Goal: Task Accomplishment & Management: Manage account settings

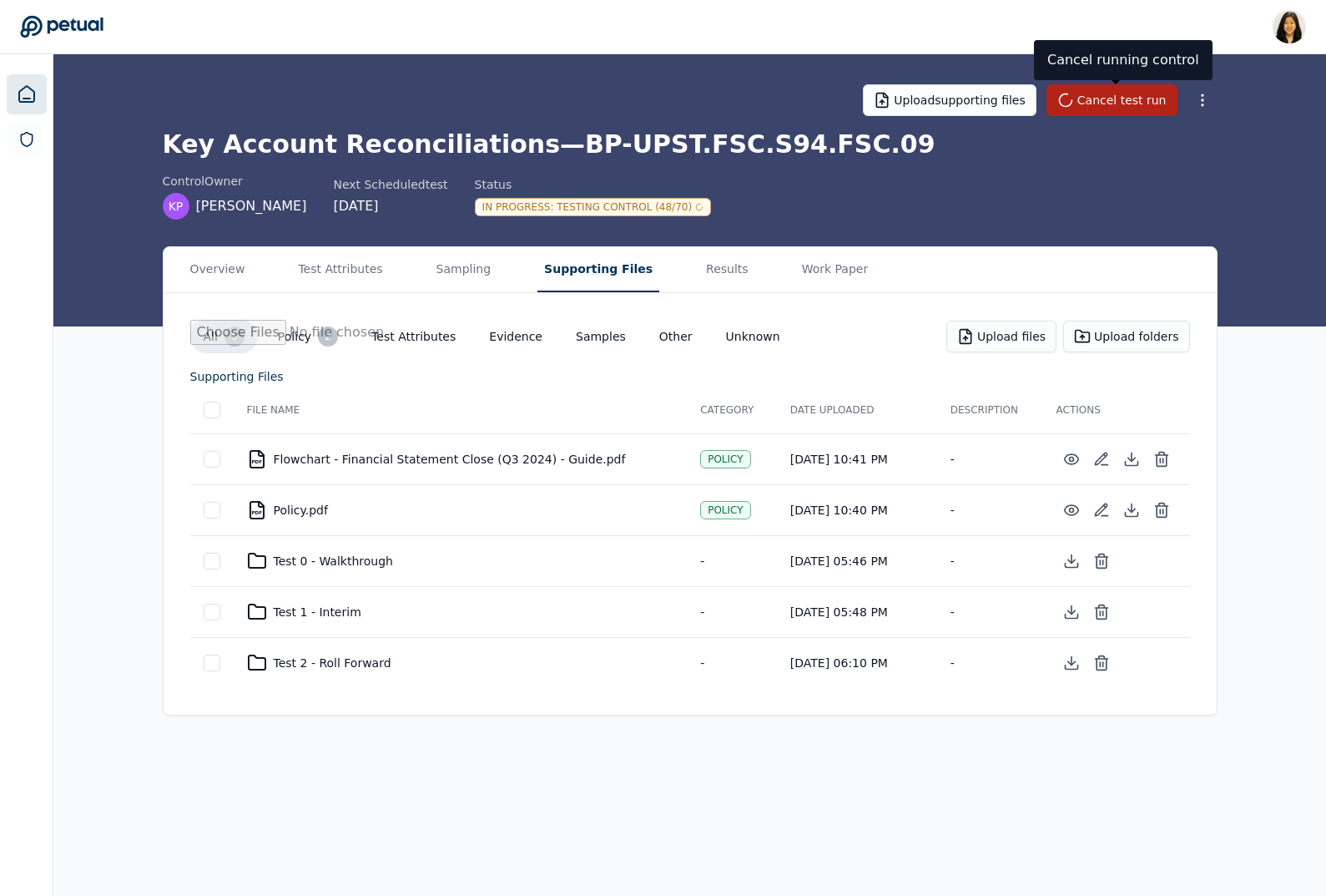
click at [31, 90] on icon at bounding box center [26, 94] width 15 height 16
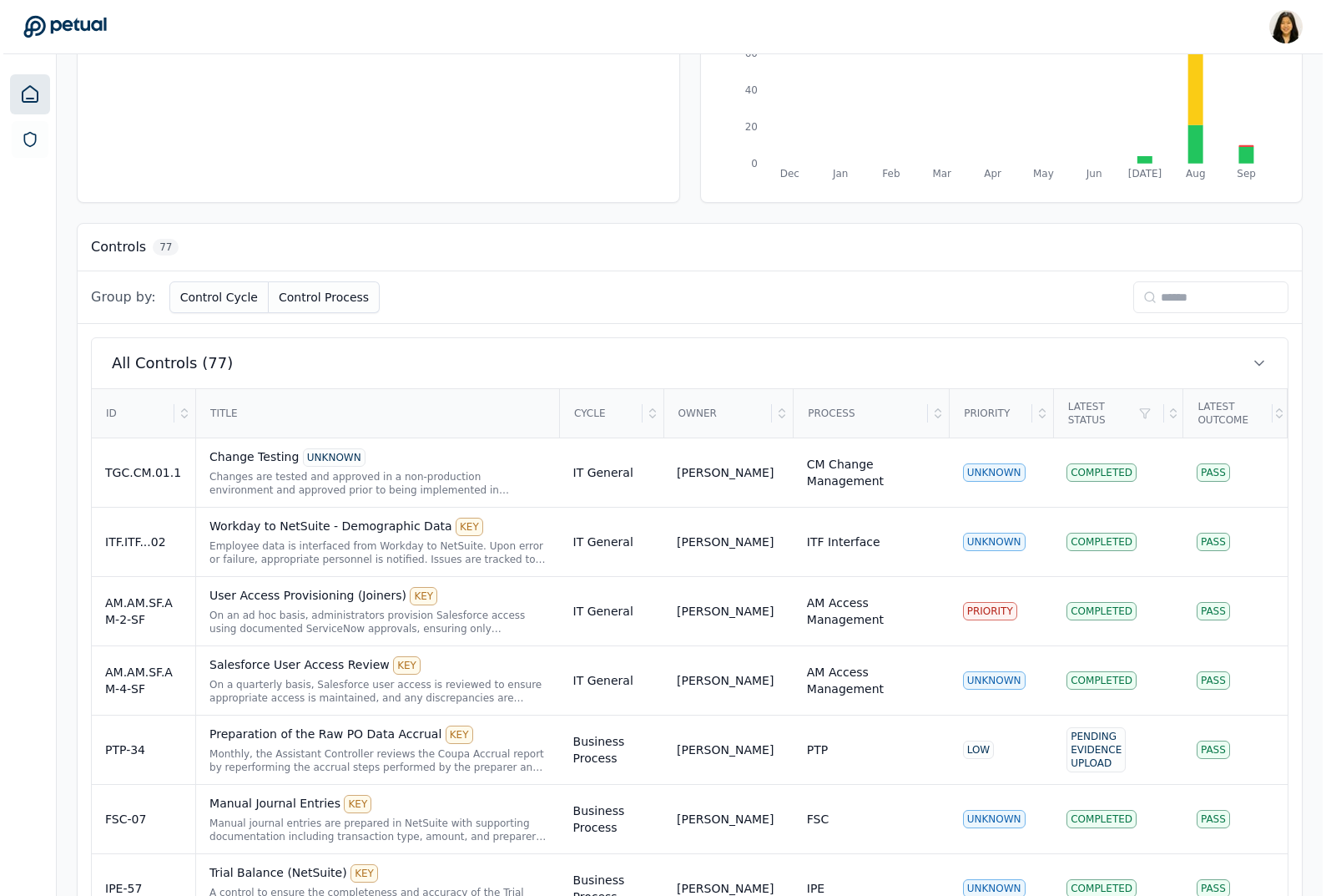
scroll to position [319, 0]
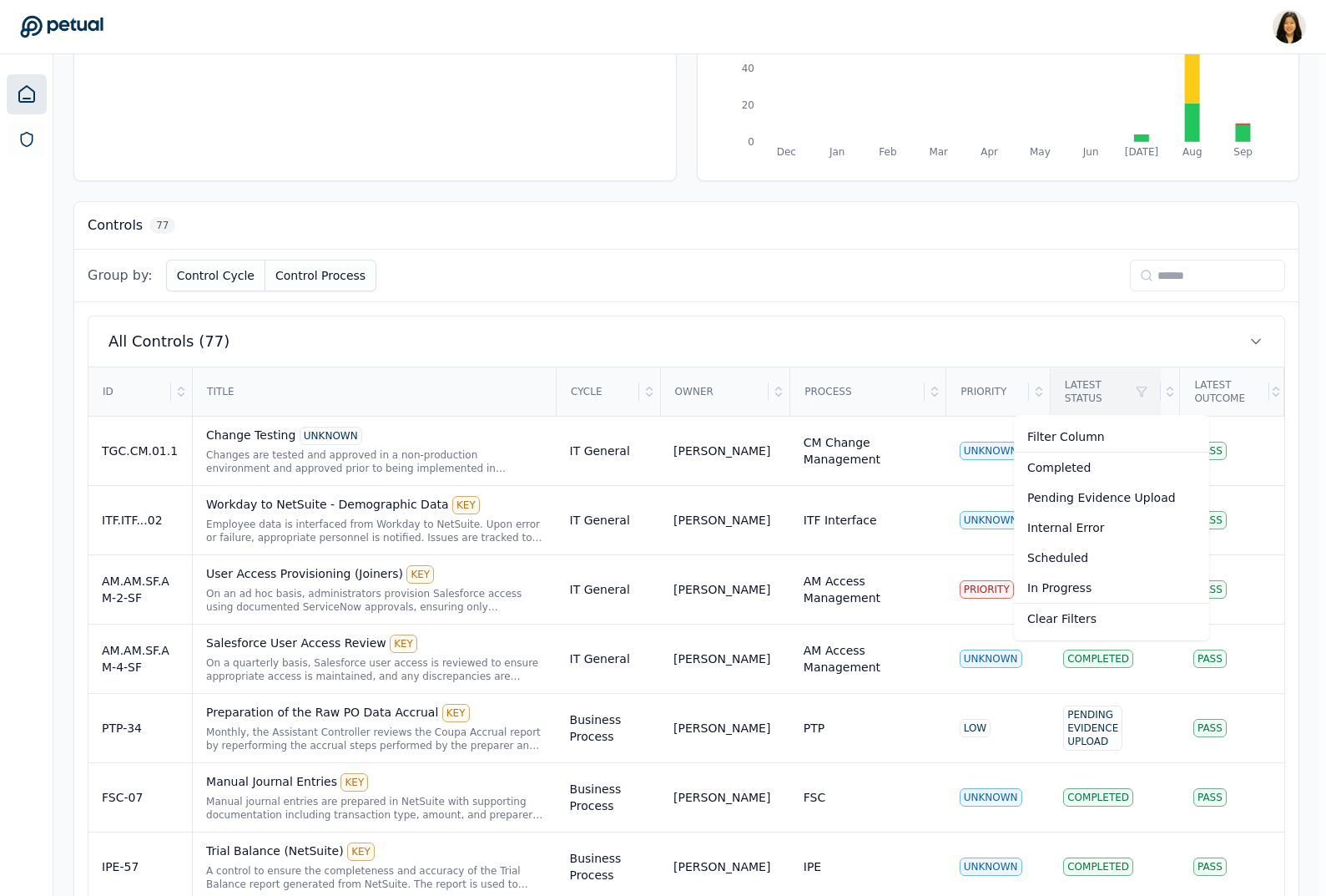
click at [1087, 586] on div "In Progress" at bounding box center [1112, 587] width 195 height 30
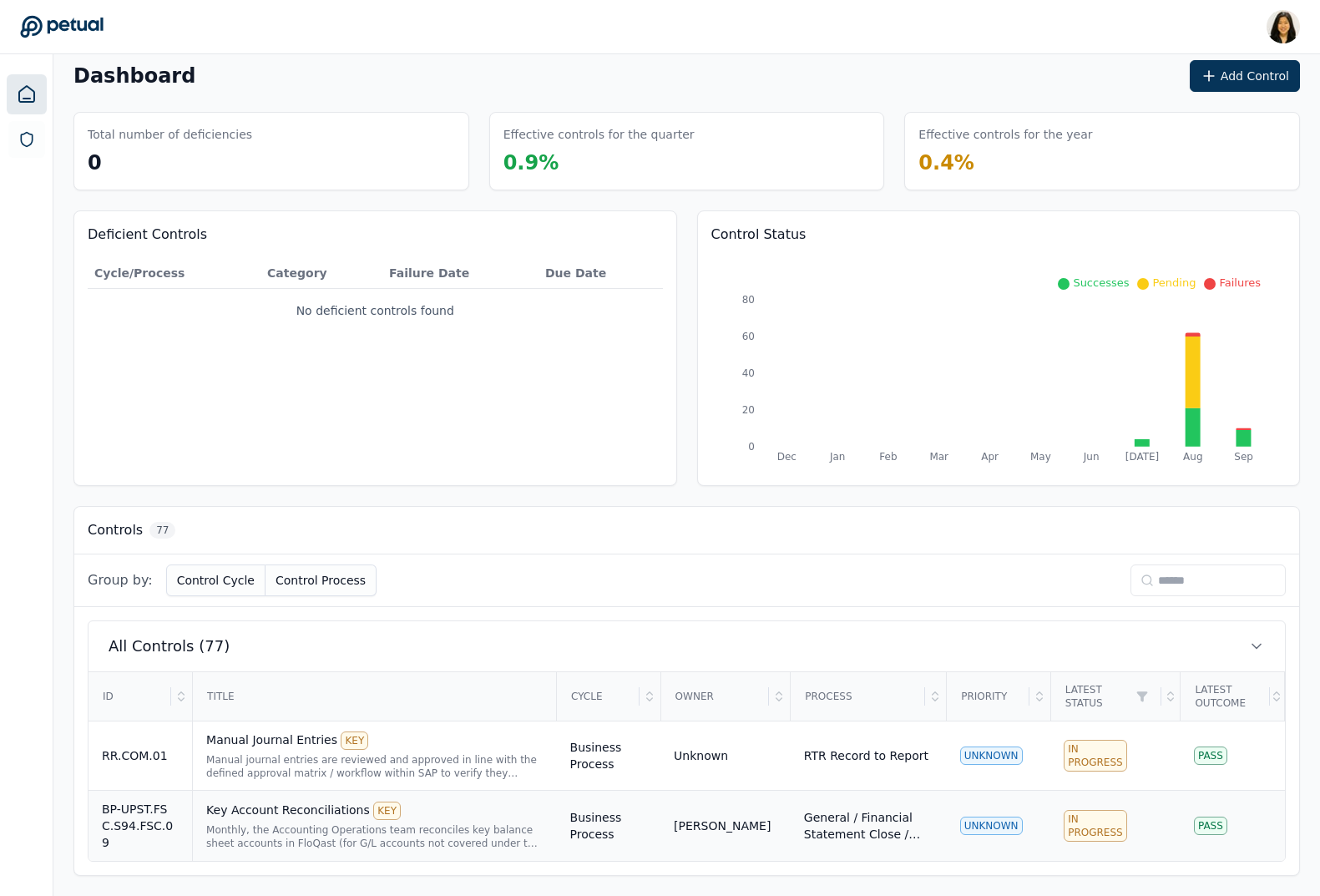
click at [410, 828] on div "Monthly, the Accounting Operations team reconciles key balance sheet accounts i…" at bounding box center [373, 836] width 336 height 26
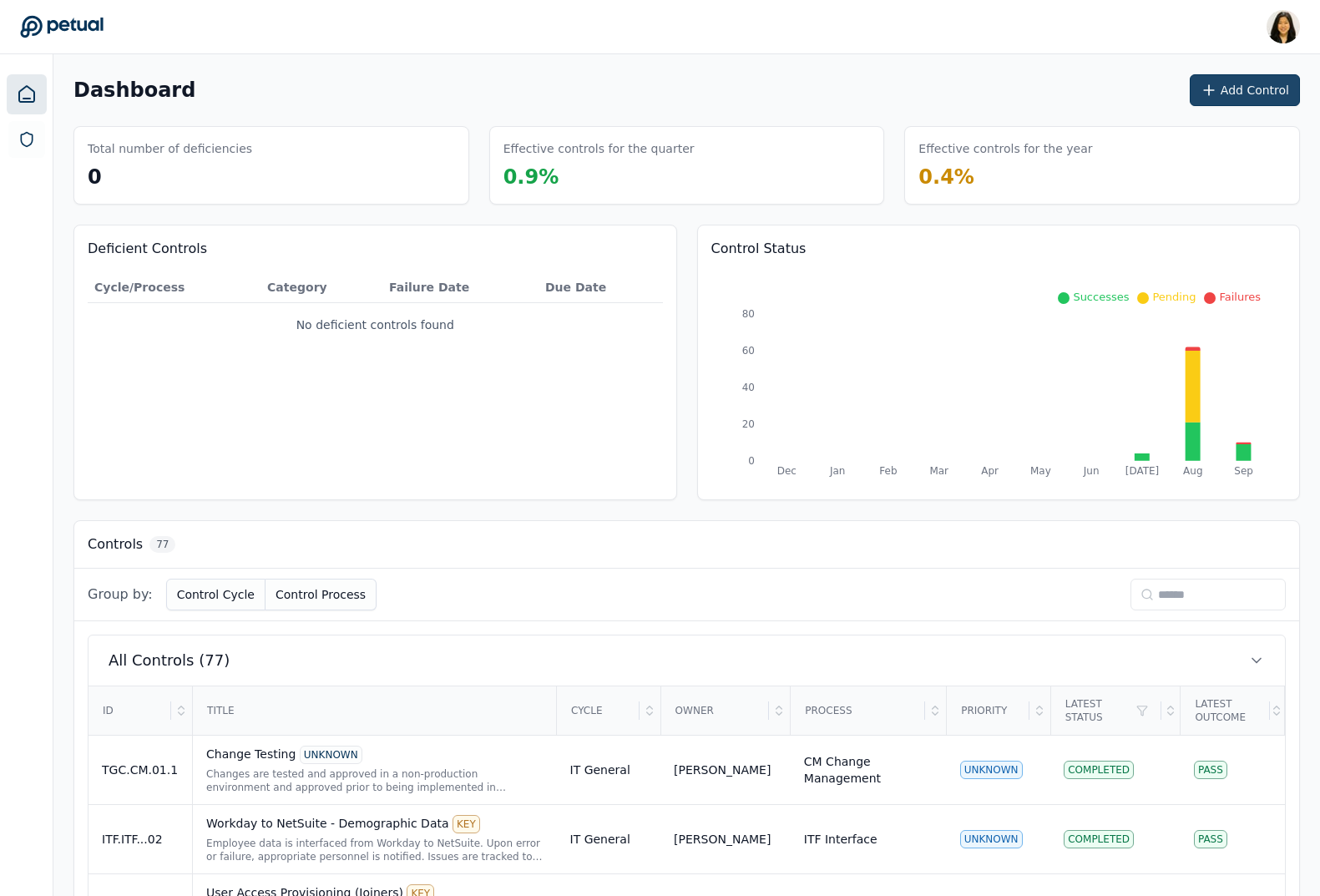
click at [1251, 82] on button "Add Control" at bounding box center [1244, 90] width 110 height 32
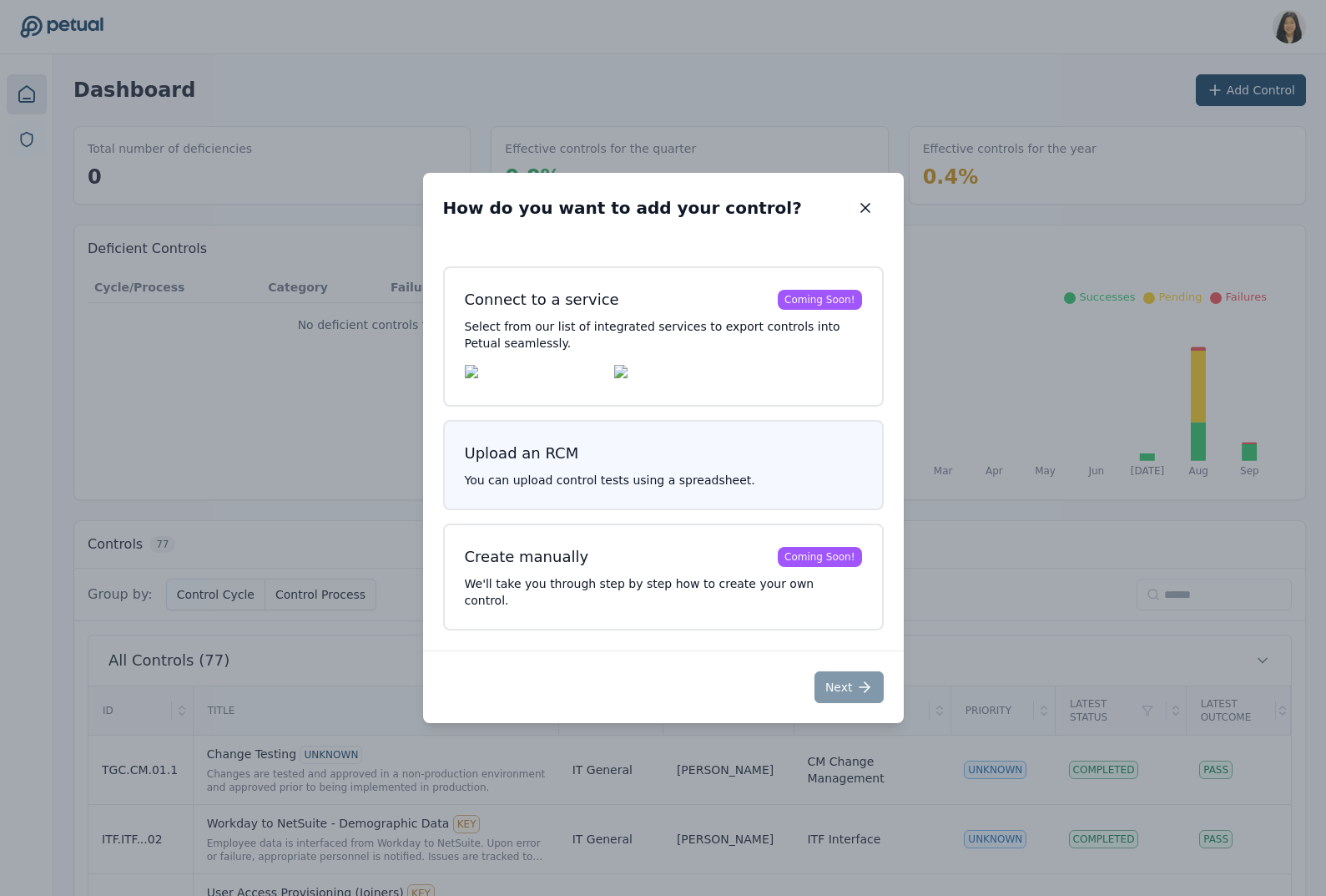
click at [542, 481] on button "Upload an RCM You can upload control tests using a spreadsheet." at bounding box center [664, 465] width 441 height 90
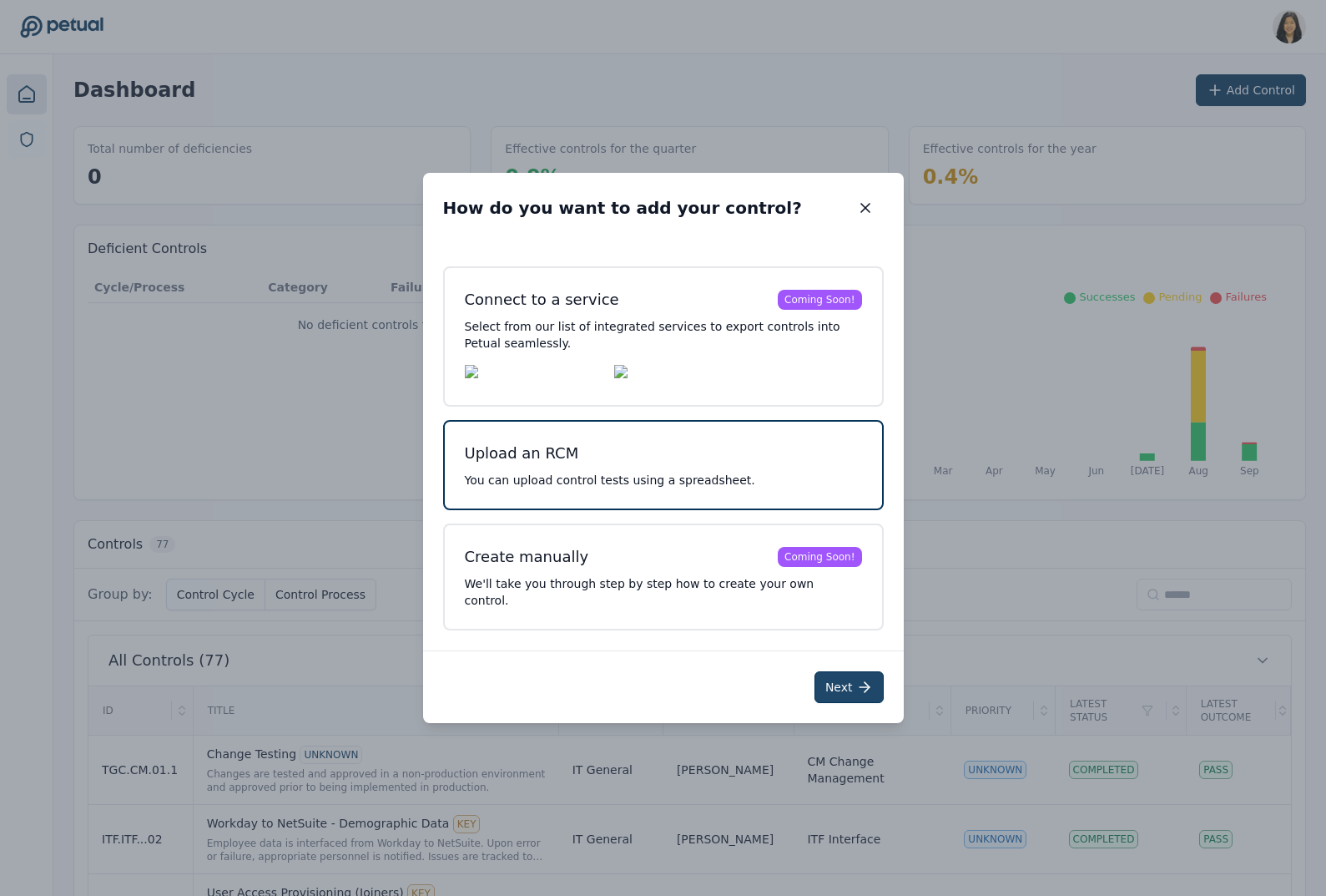
click at [837, 676] on button "Next" at bounding box center [849, 686] width 69 height 32
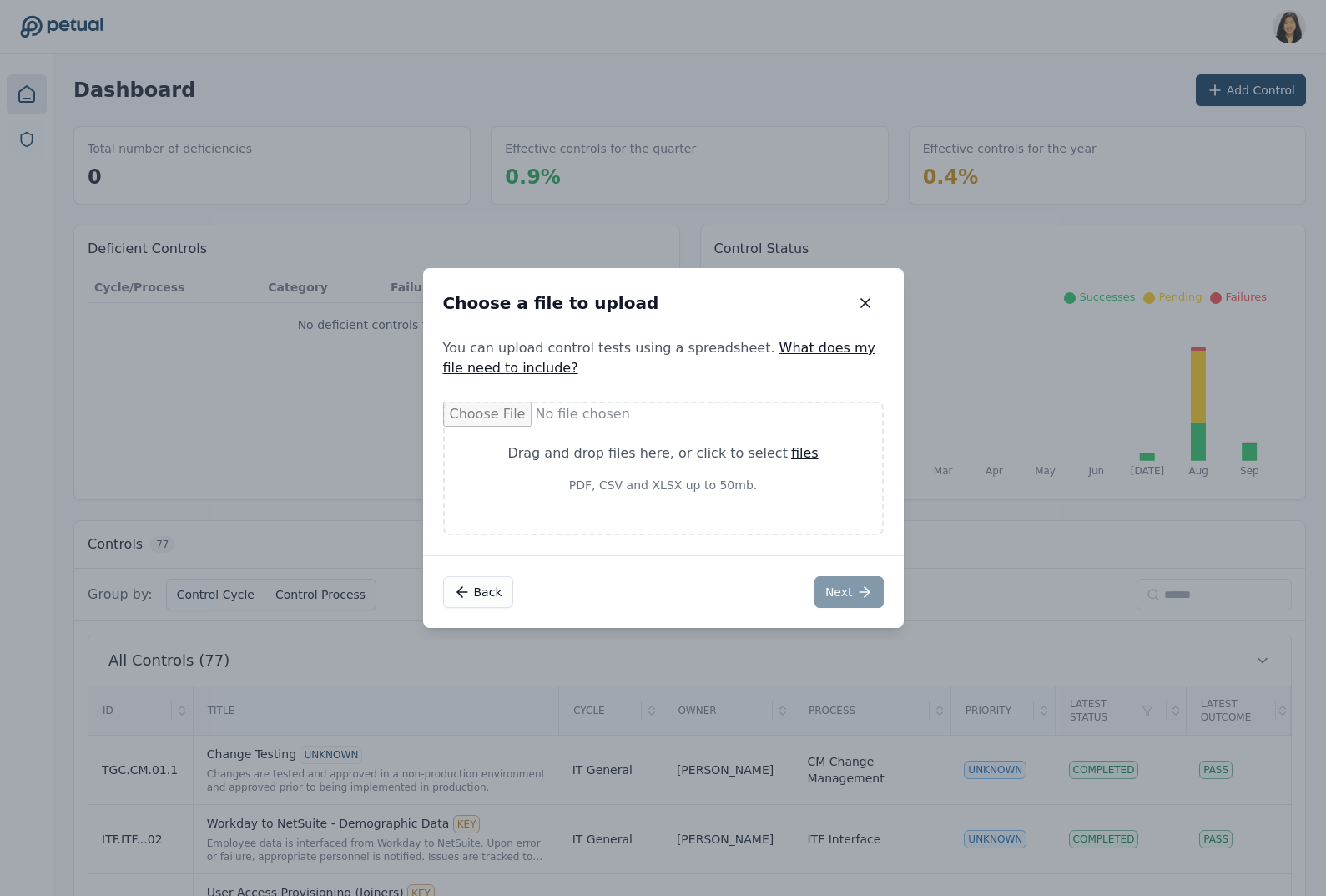
click at [792, 453] on div "files" at bounding box center [805, 453] width 27 height 20
type input "**********"
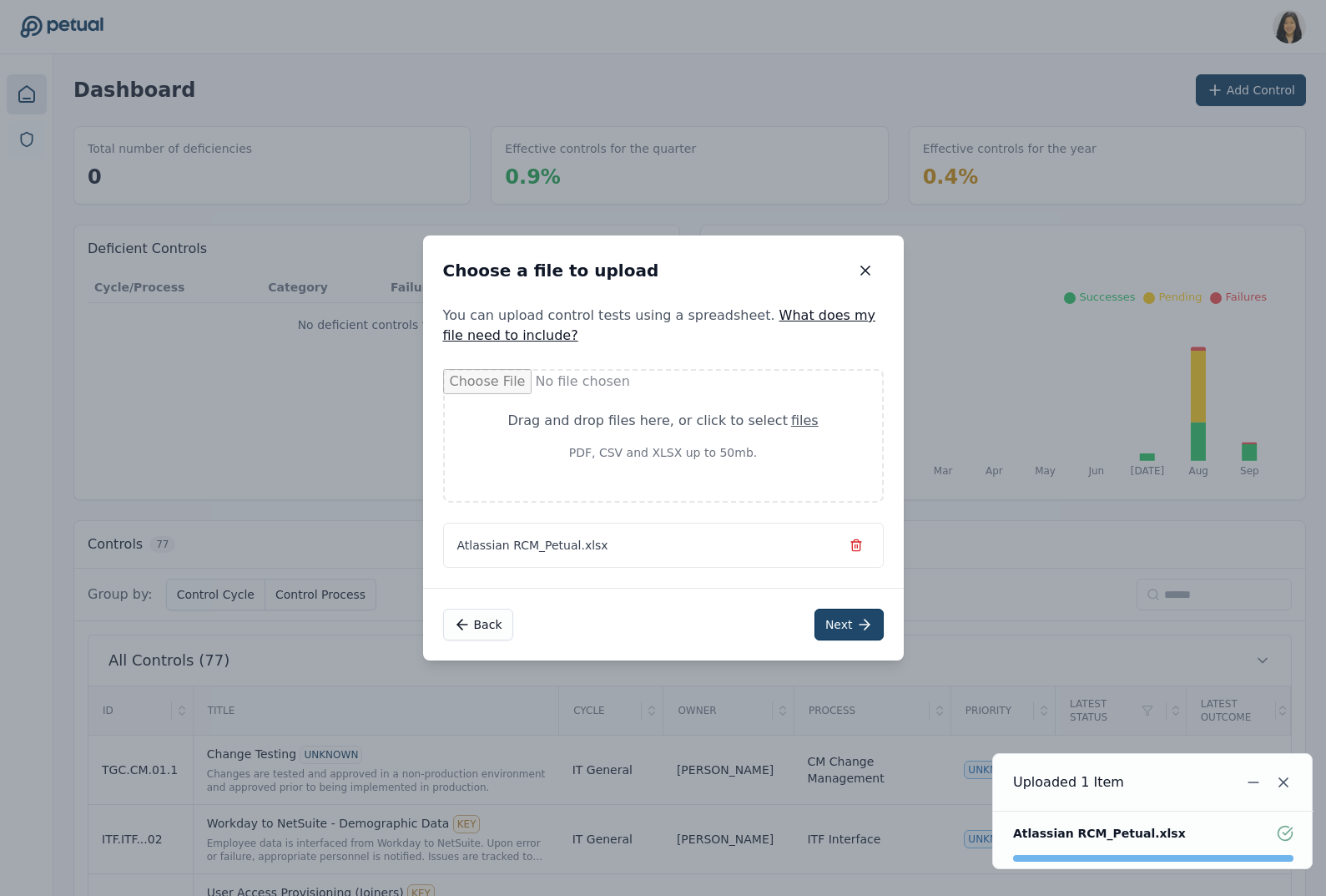
click at [842, 616] on button "Next" at bounding box center [849, 624] width 69 height 32
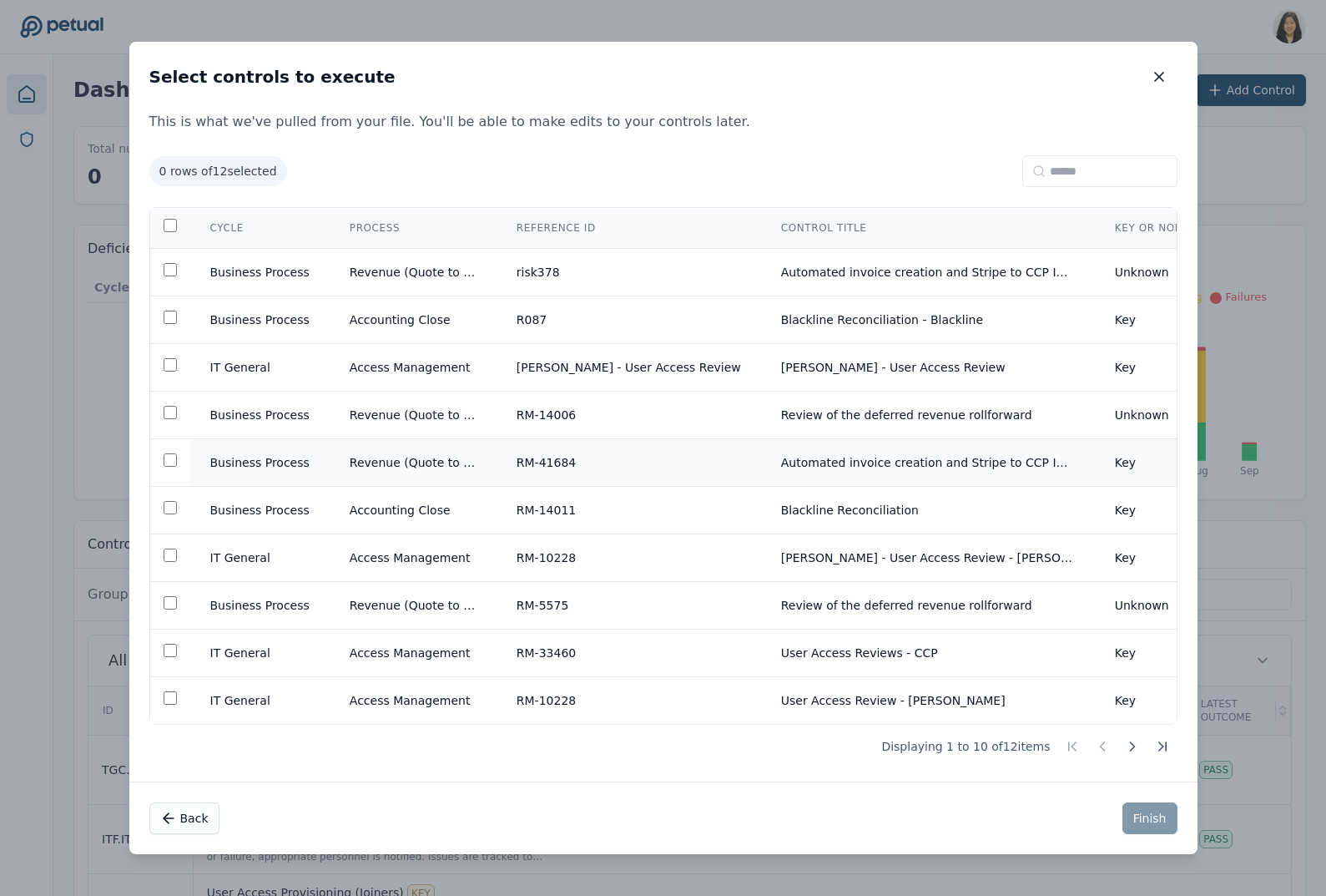
click at [571, 456] on td "RM-41684" at bounding box center [628, 462] width 264 height 48
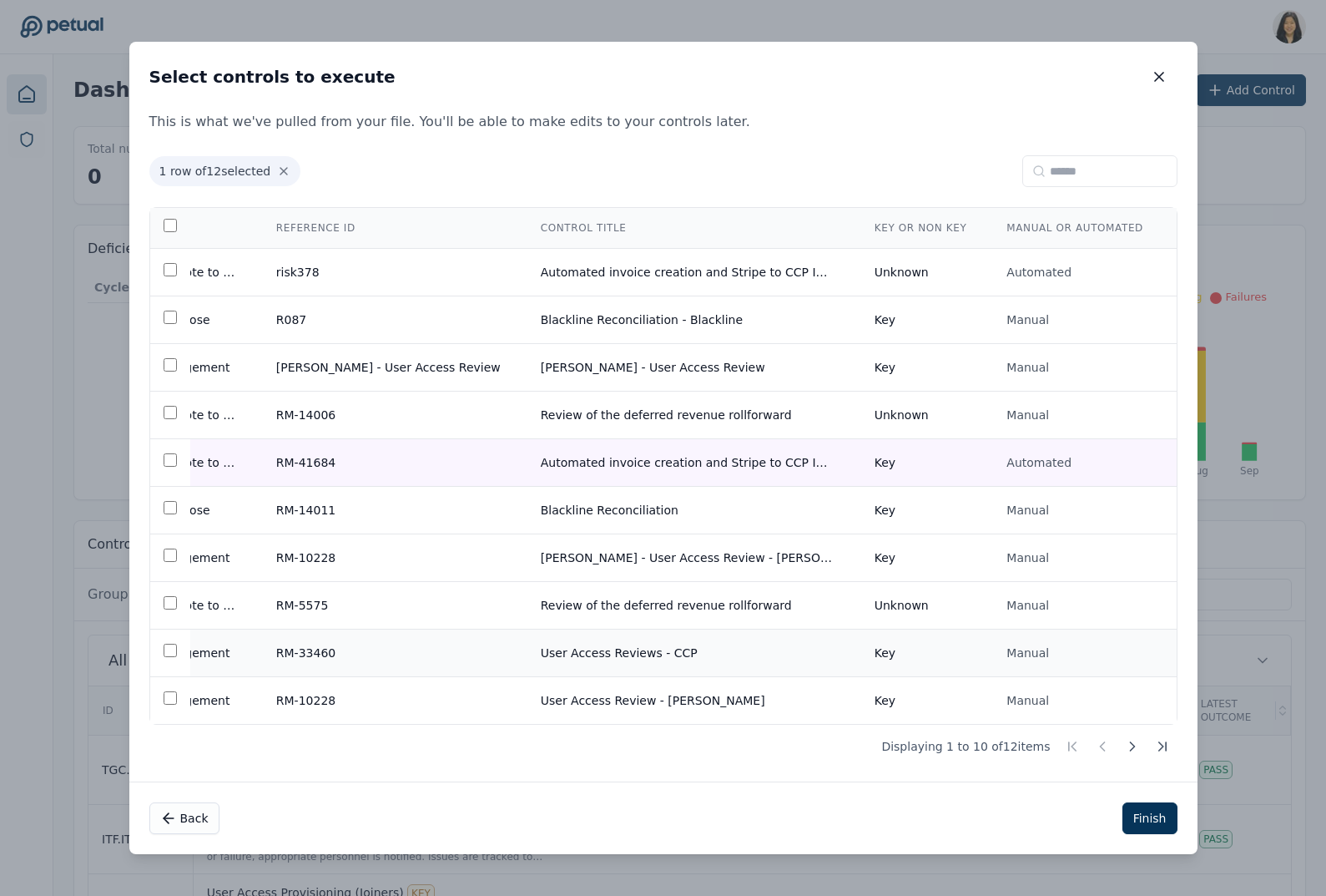
scroll to position [0, 264]
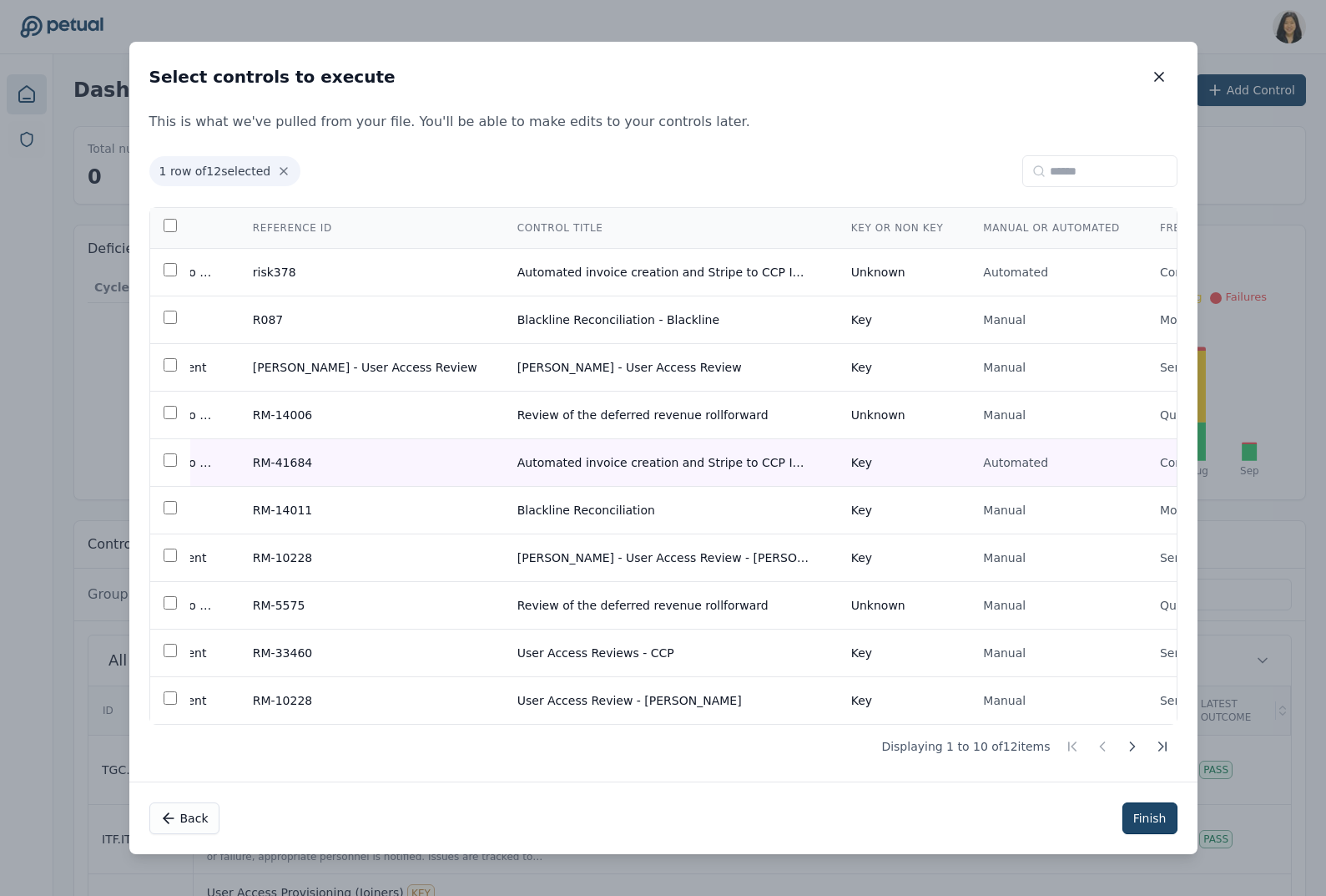
click at [1157, 821] on button "Finish" at bounding box center [1150, 818] width 56 height 32
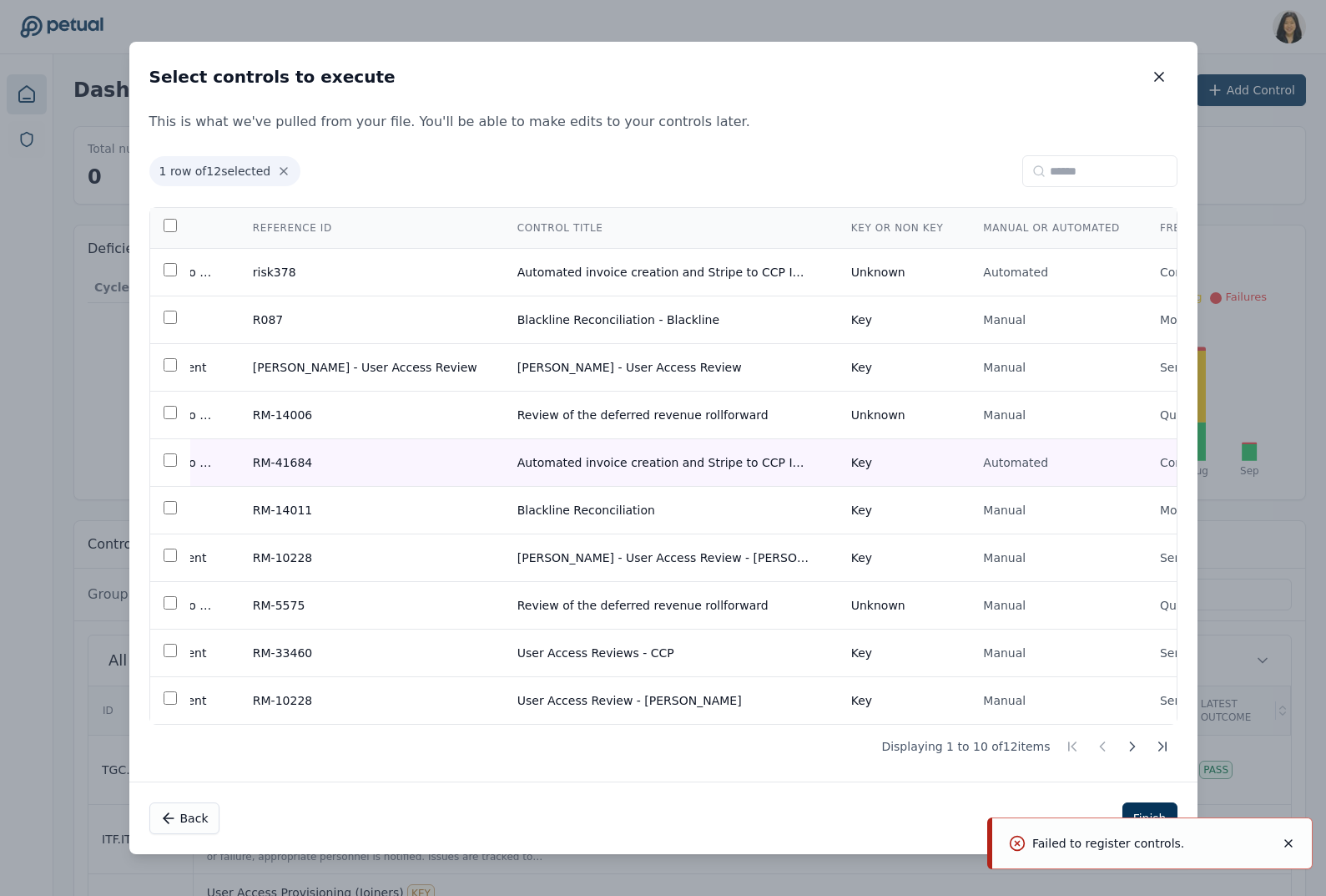
click at [818, 798] on div "Back Finish" at bounding box center [664, 817] width 1069 height 72
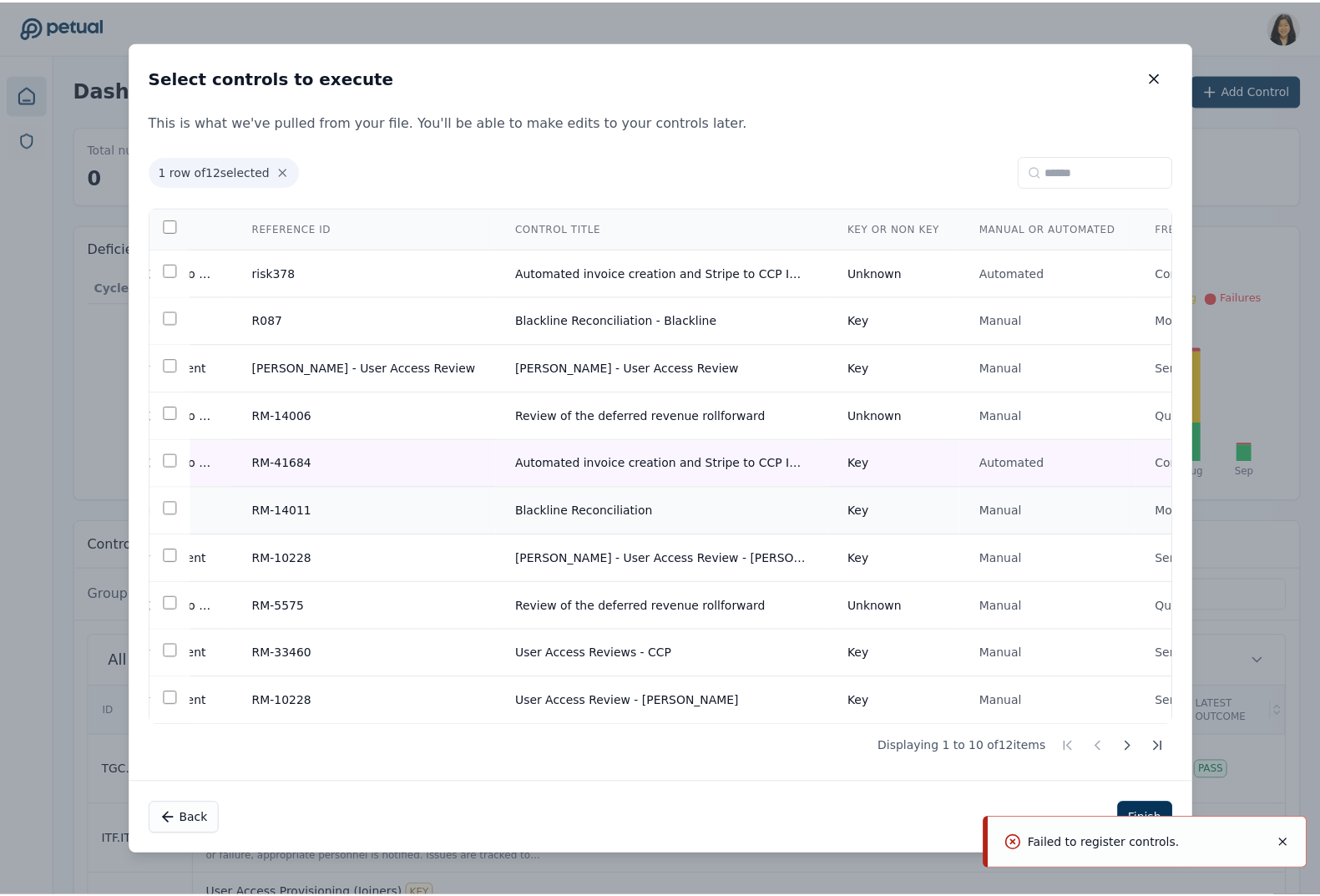
scroll to position [0, 0]
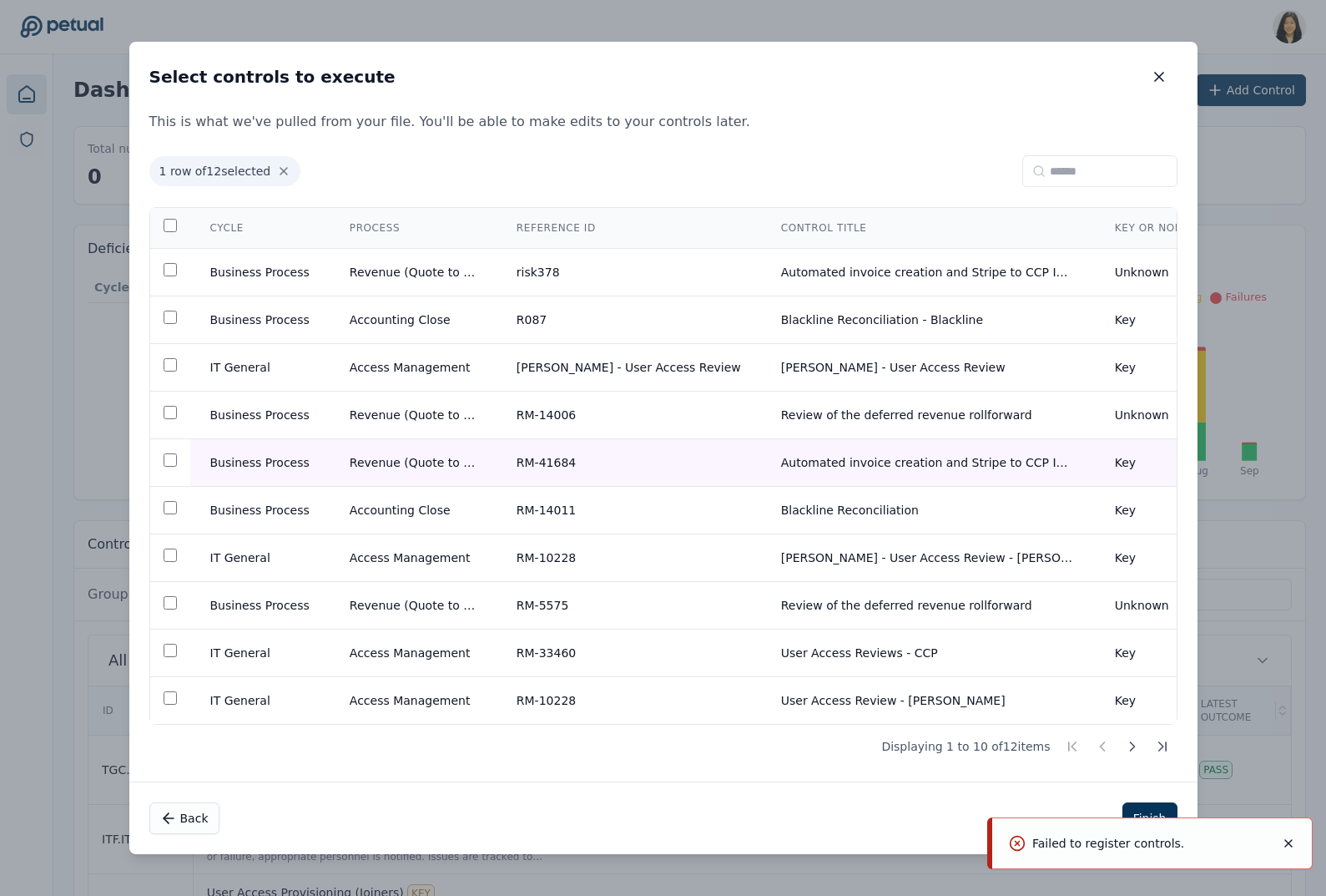
click at [1289, 840] on icon "Notifications (F8)" at bounding box center [1289, 843] width 14 height 14
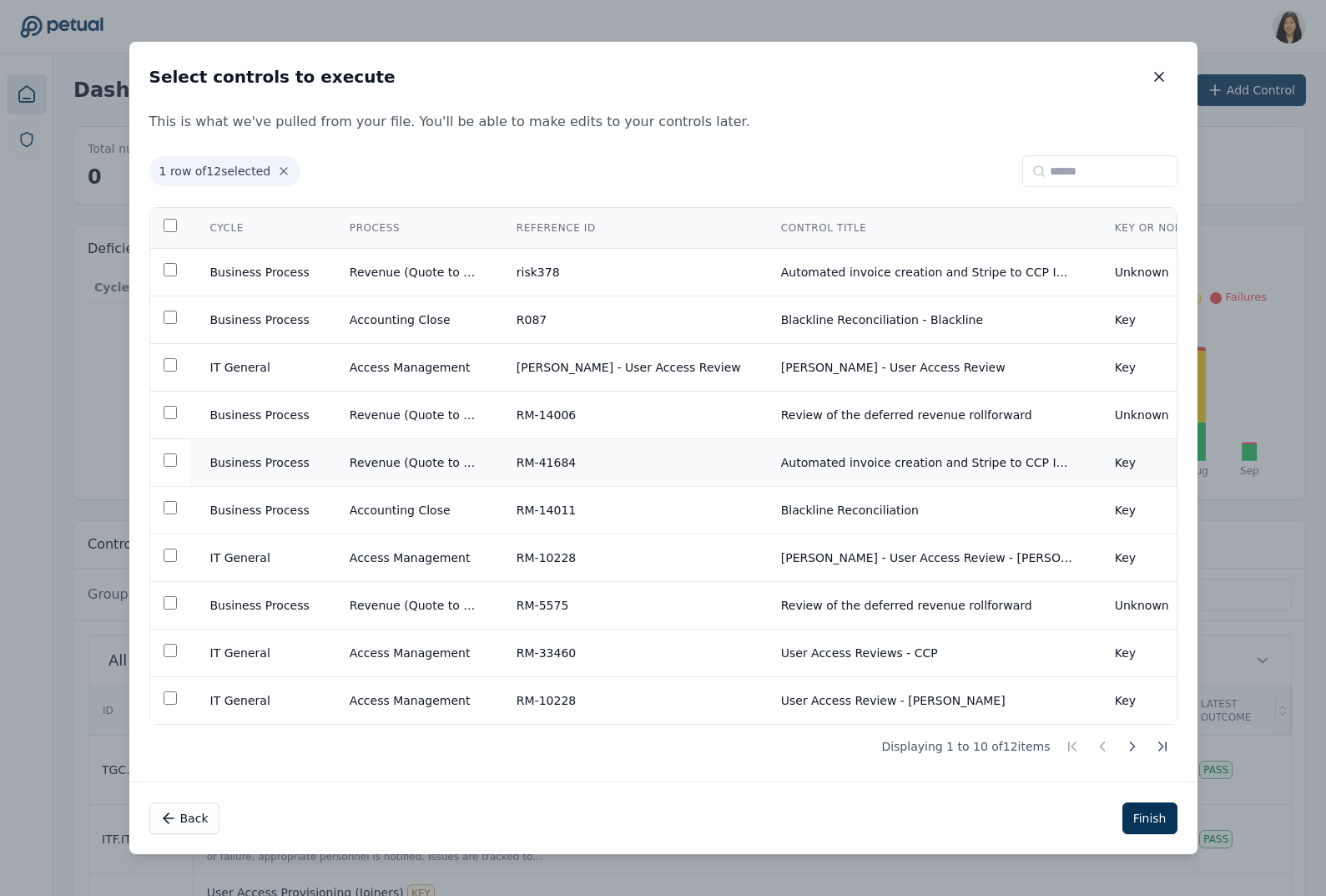
click at [170, 440] on td at bounding box center [170, 462] width 40 height 48
click at [229, 558] on td "IT General" at bounding box center [259, 558] width 139 height 48
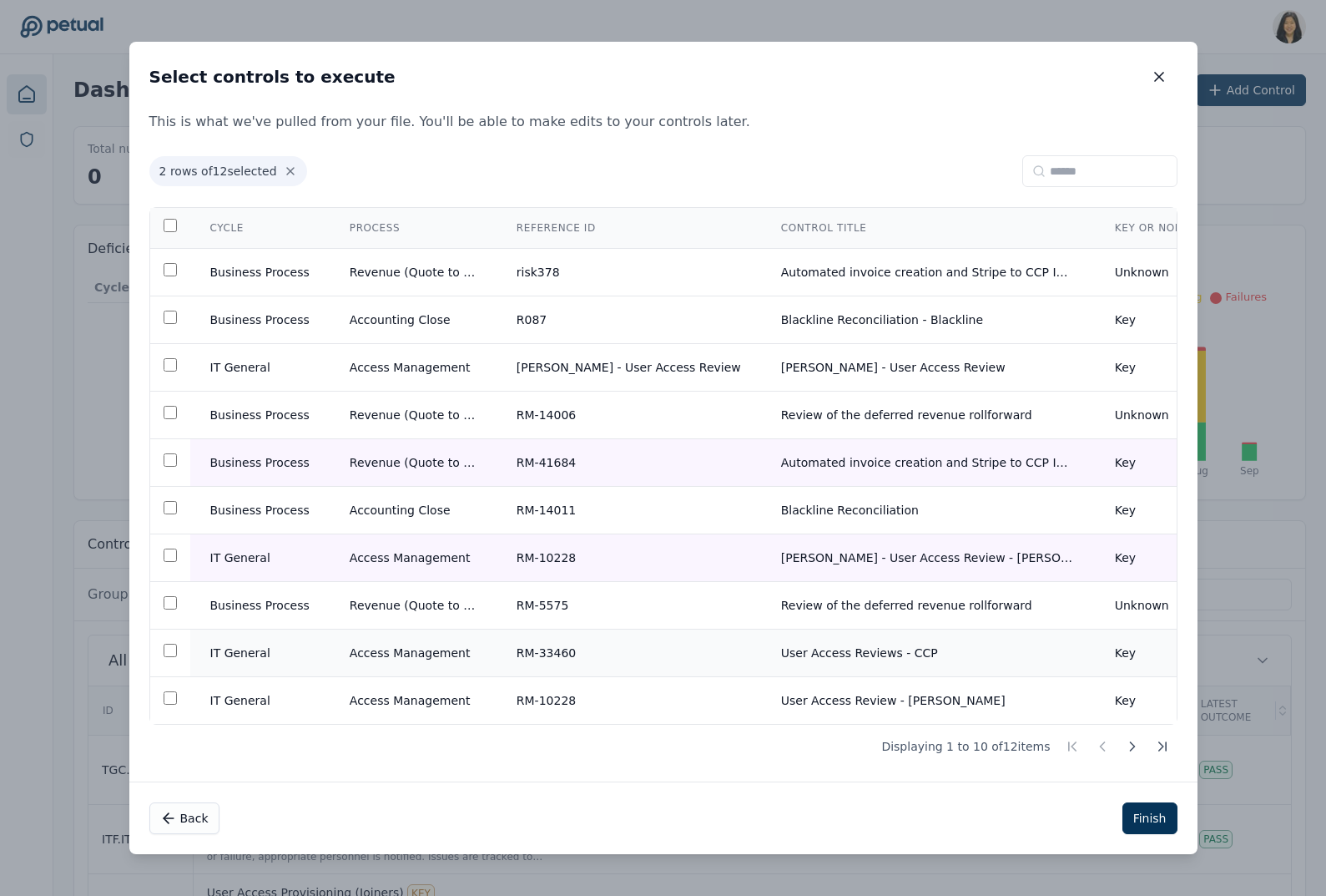
click at [336, 644] on td "Access Management" at bounding box center [412, 653] width 167 height 48
click at [1157, 827] on button "Finish" at bounding box center [1150, 818] width 56 height 32
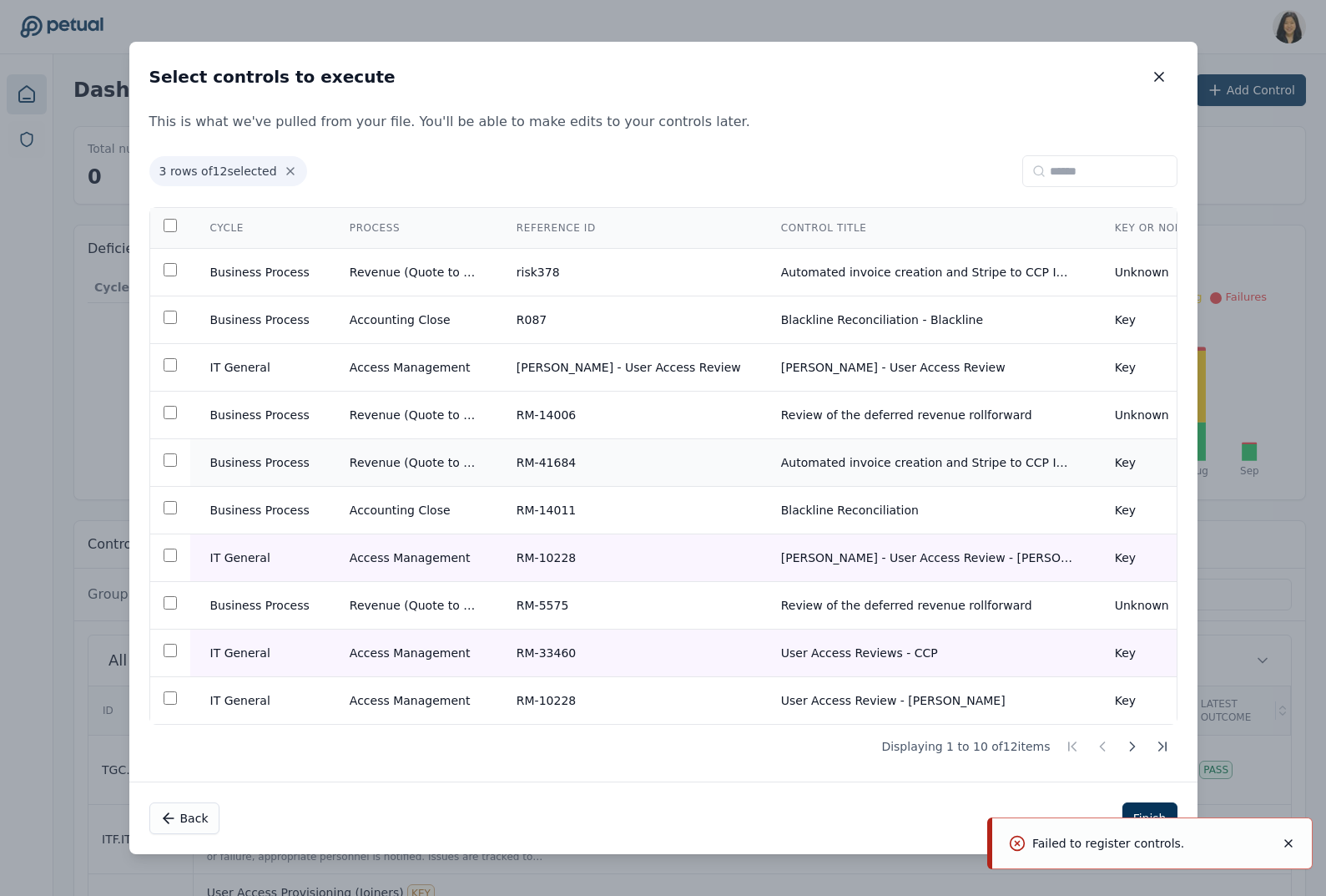
click at [229, 475] on td "Business Process" at bounding box center [259, 462] width 139 height 48
click at [1142, 810] on button "Finish" at bounding box center [1150, 818] width 56 height 32
click at [245, 553] on td "IT General" at bounding box center [259, 558] width 139 height 48
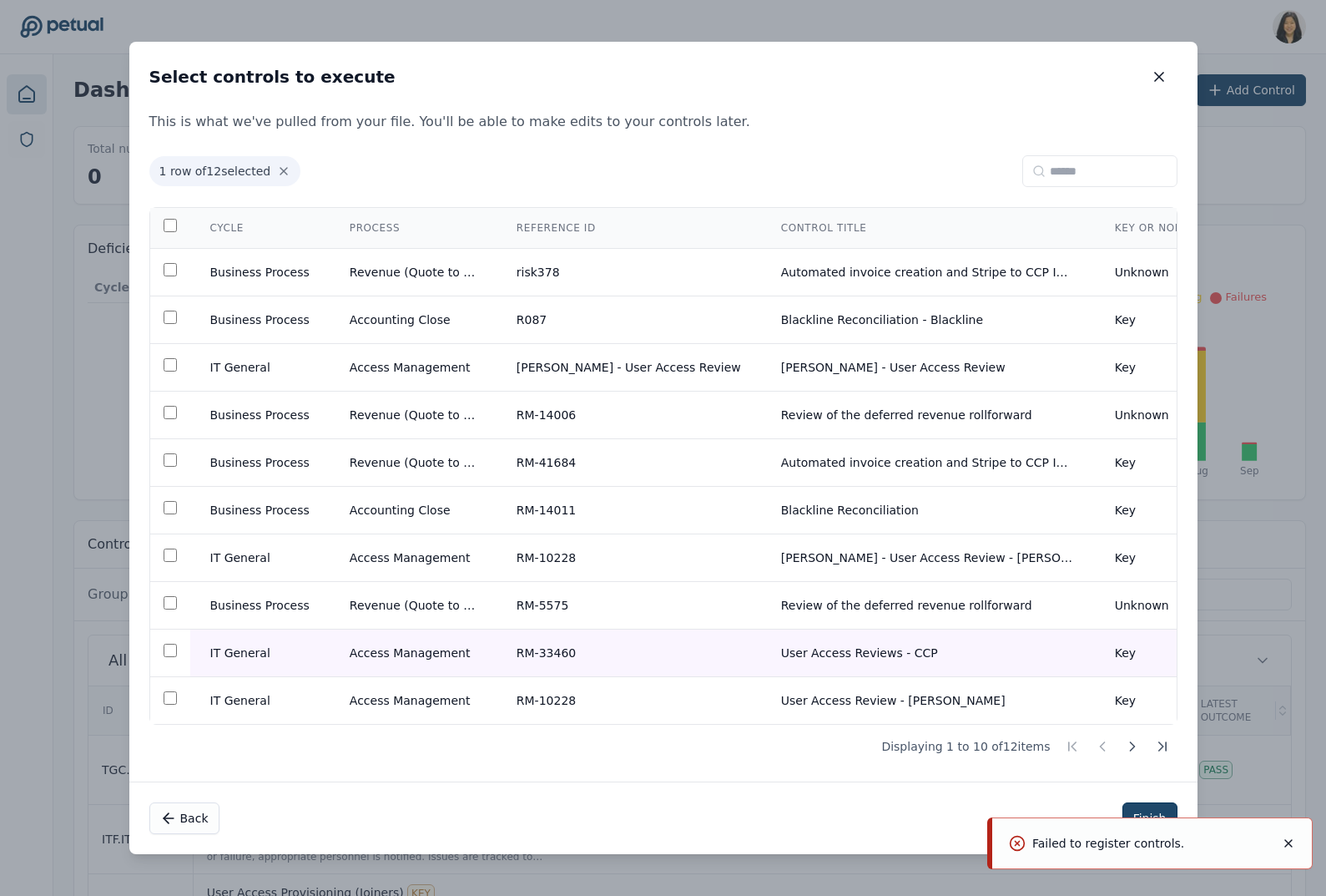
click at [1163, 815] on button "Finish" at bounding box center [1150, 818] width 56 height 32
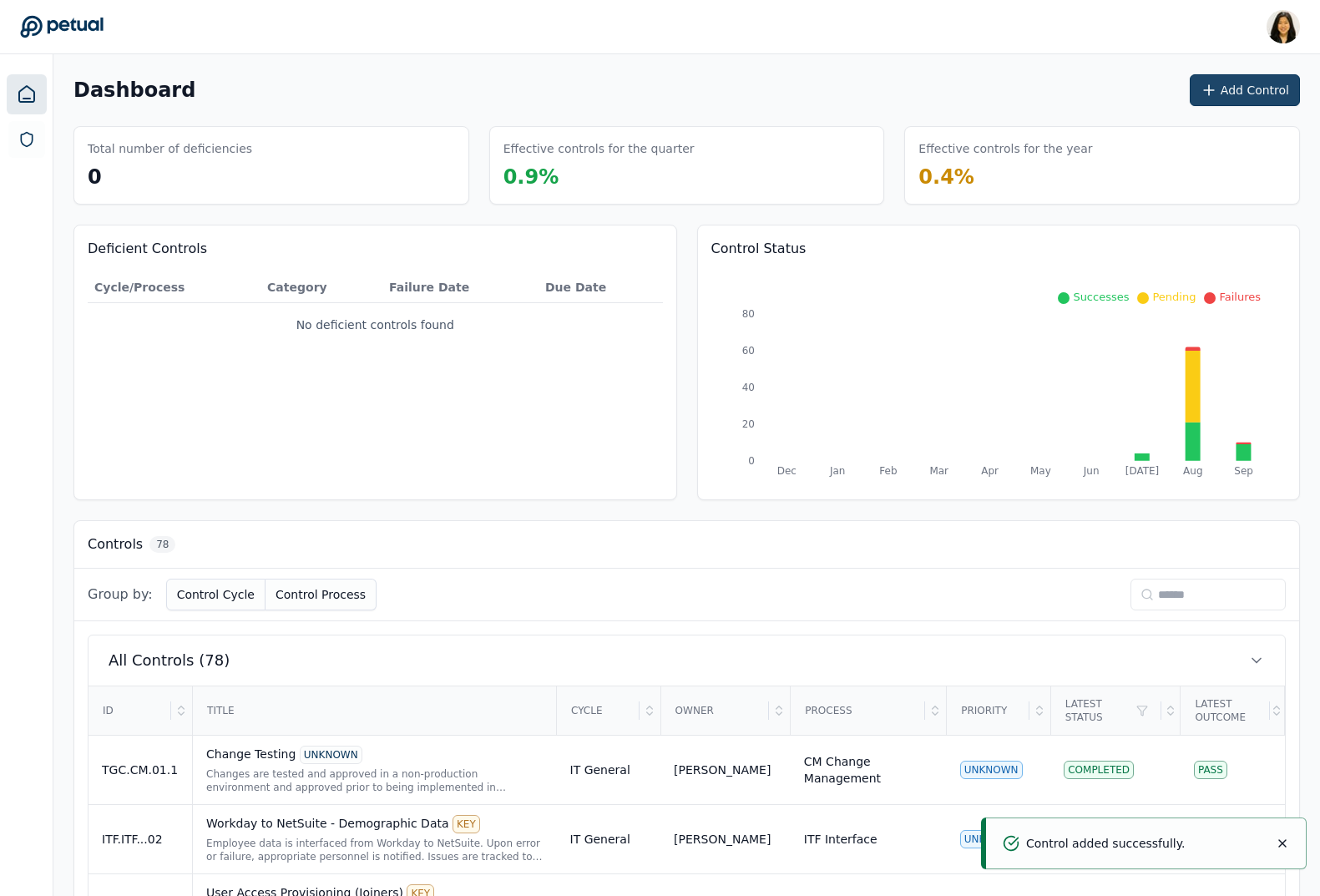
click at [1249, 88] on button "Add Control" at bounding box center [1244, 90] width 110 height 32
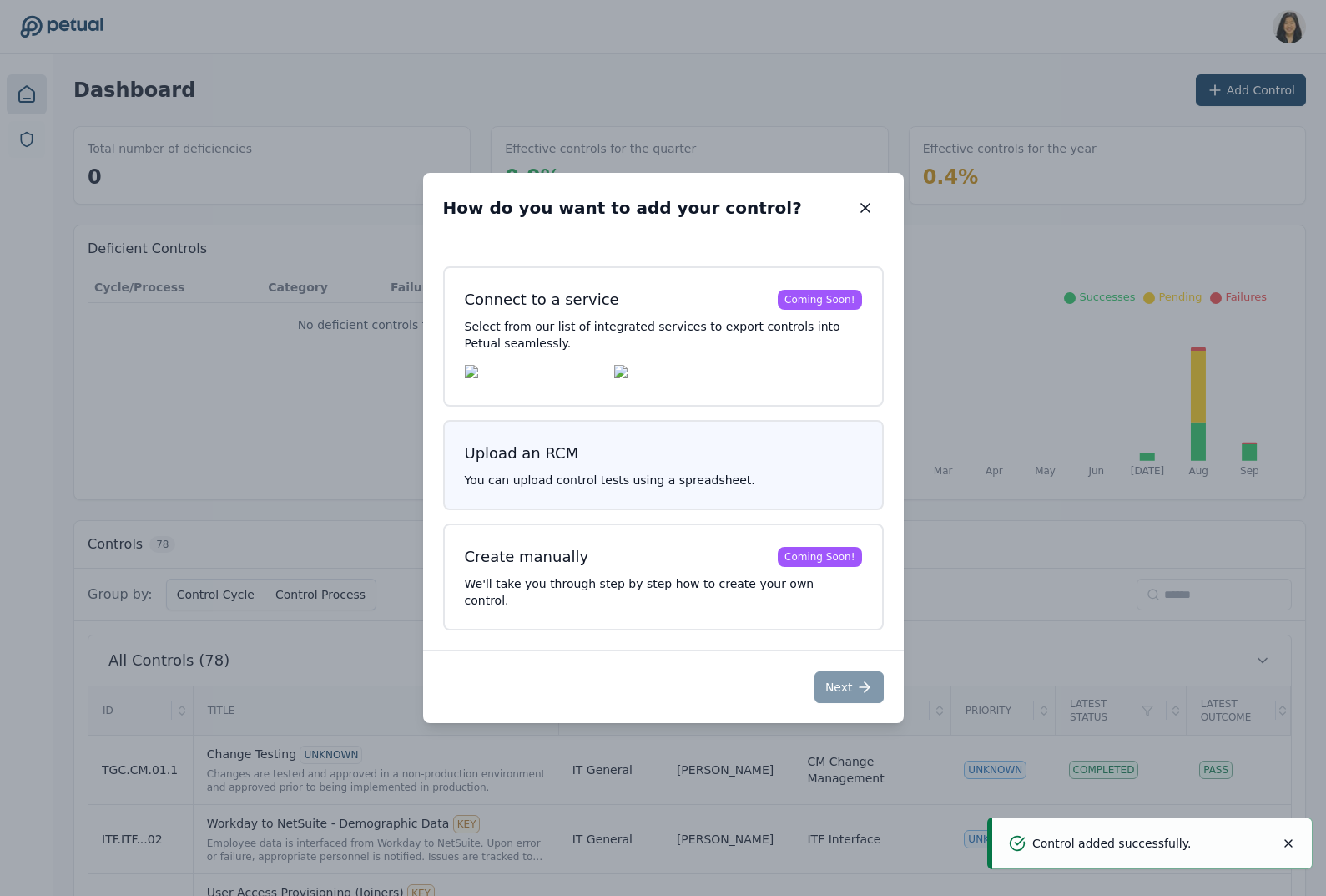
click at [724, 461] on h3 "Upload an RCM" at bounding box center [664, 453] width 398 height 23
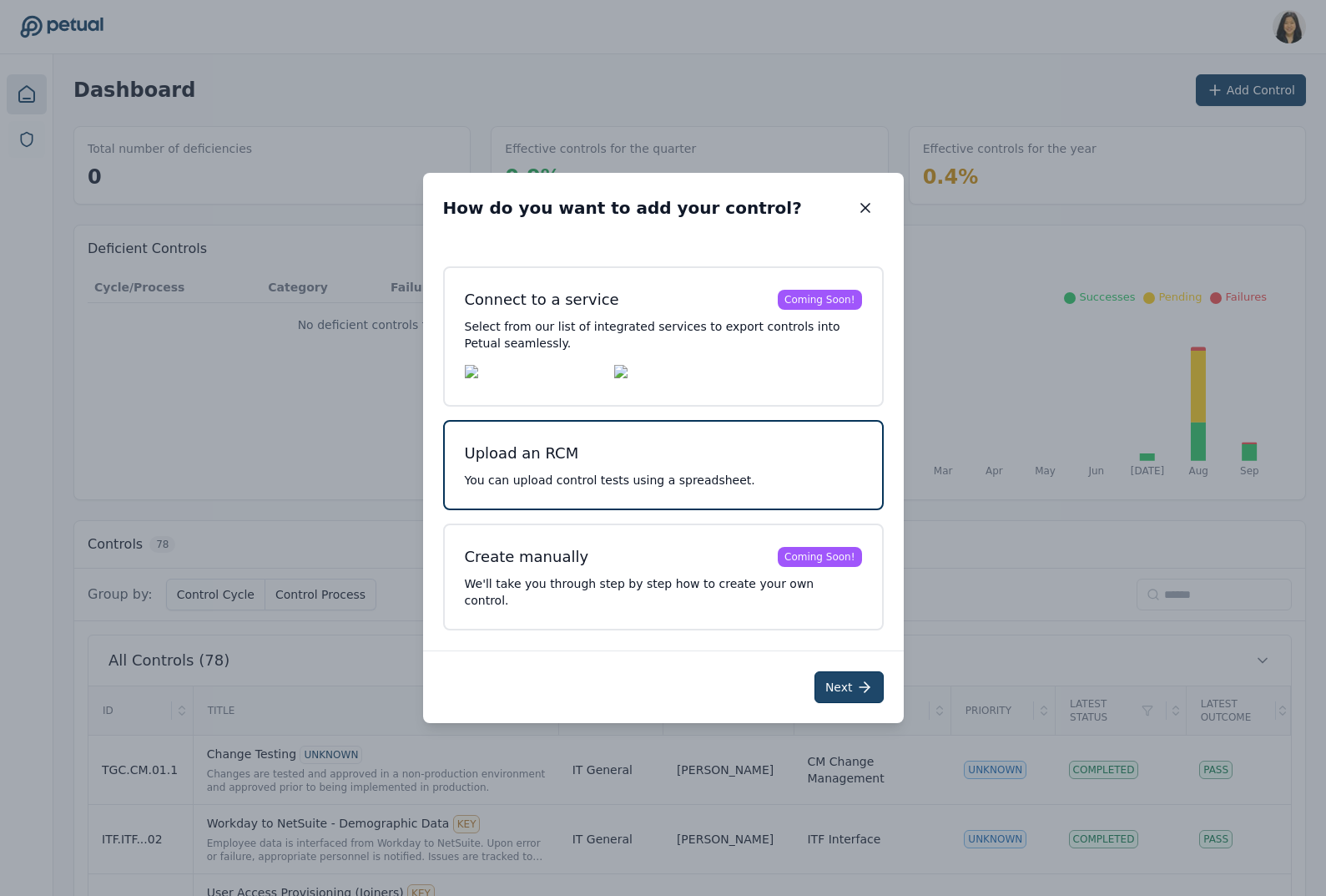
click at [839, 682] on button "Next" at bounding box center [849, 686] width 69 height 32
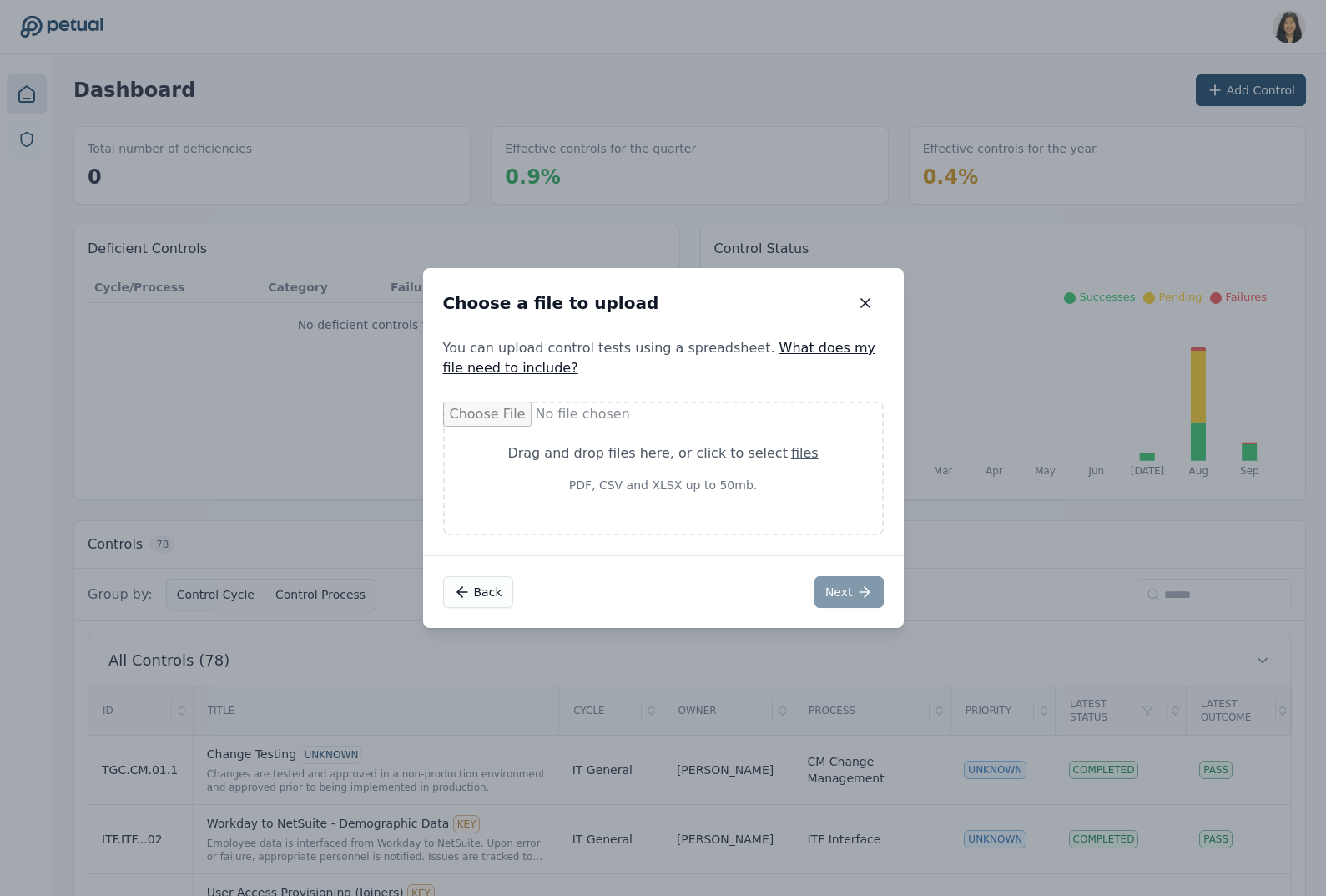
click at [722, 444] on div "Drag and drop files here , or click to select files" at bounding box center [663, 453] width 357 height 20
type input "**********"
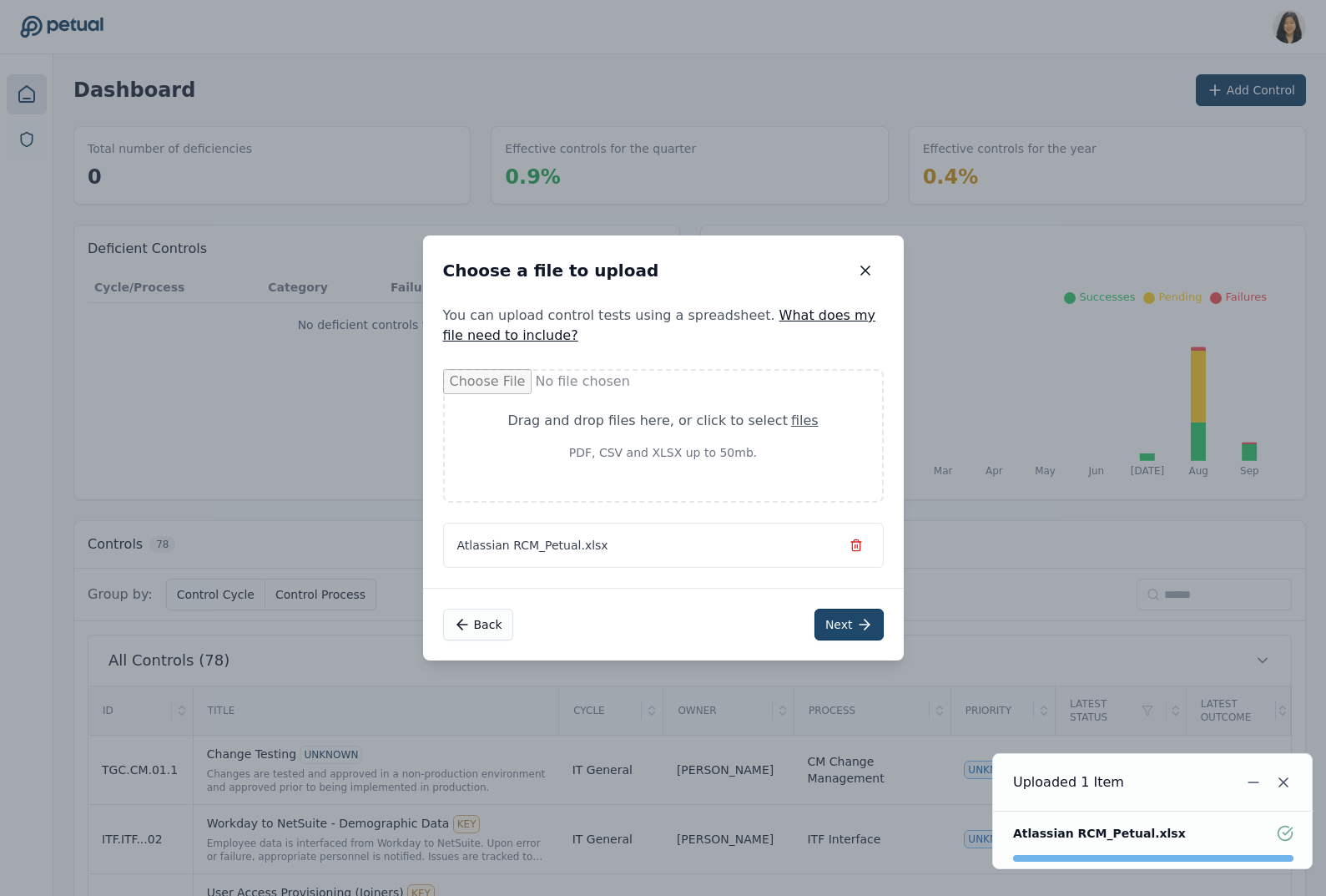
click at [864, 638] on button "Next" at bounding box center [849, 624] width 69 height 32
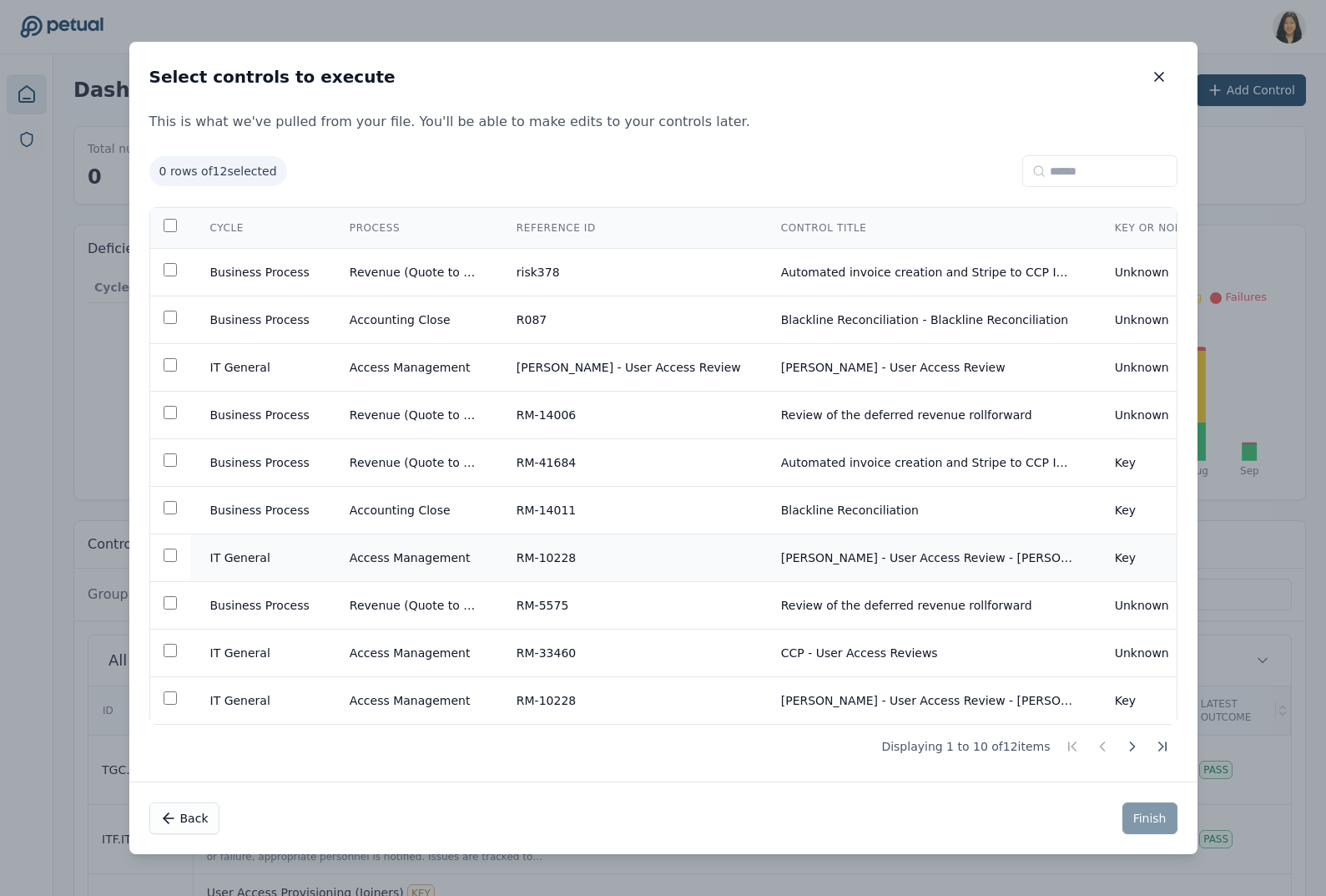
click at [659, 548] on td "RM-10228" at bounding box center [628, 558] width 264 height 48
click at [1140, 817] on button "Finish" at bounding box center [1150, 818] width 56 height 32
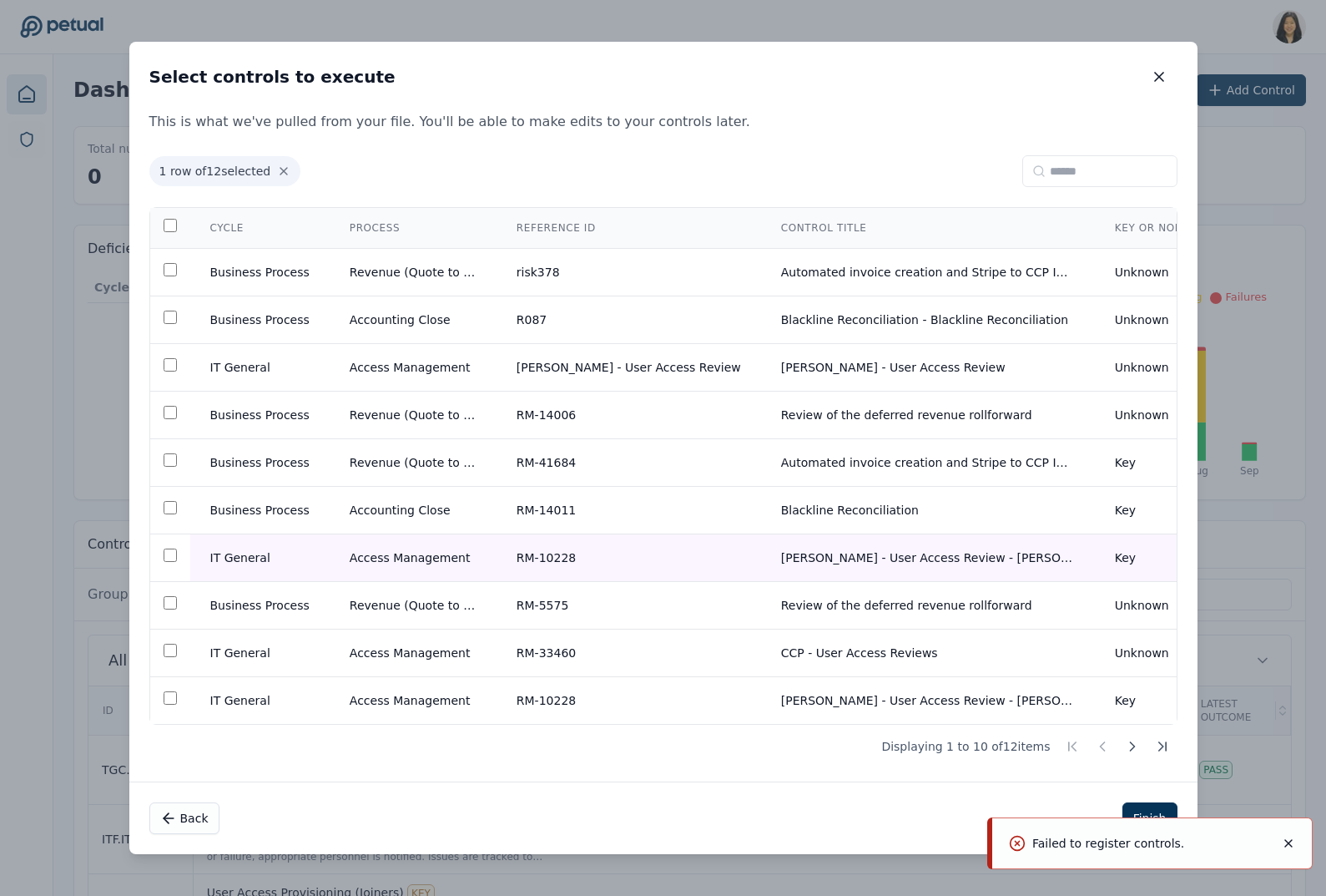
click at [1284, 845] on icon "Notifications (F8)" at bounding box center [1289, 843] width 14 height 14
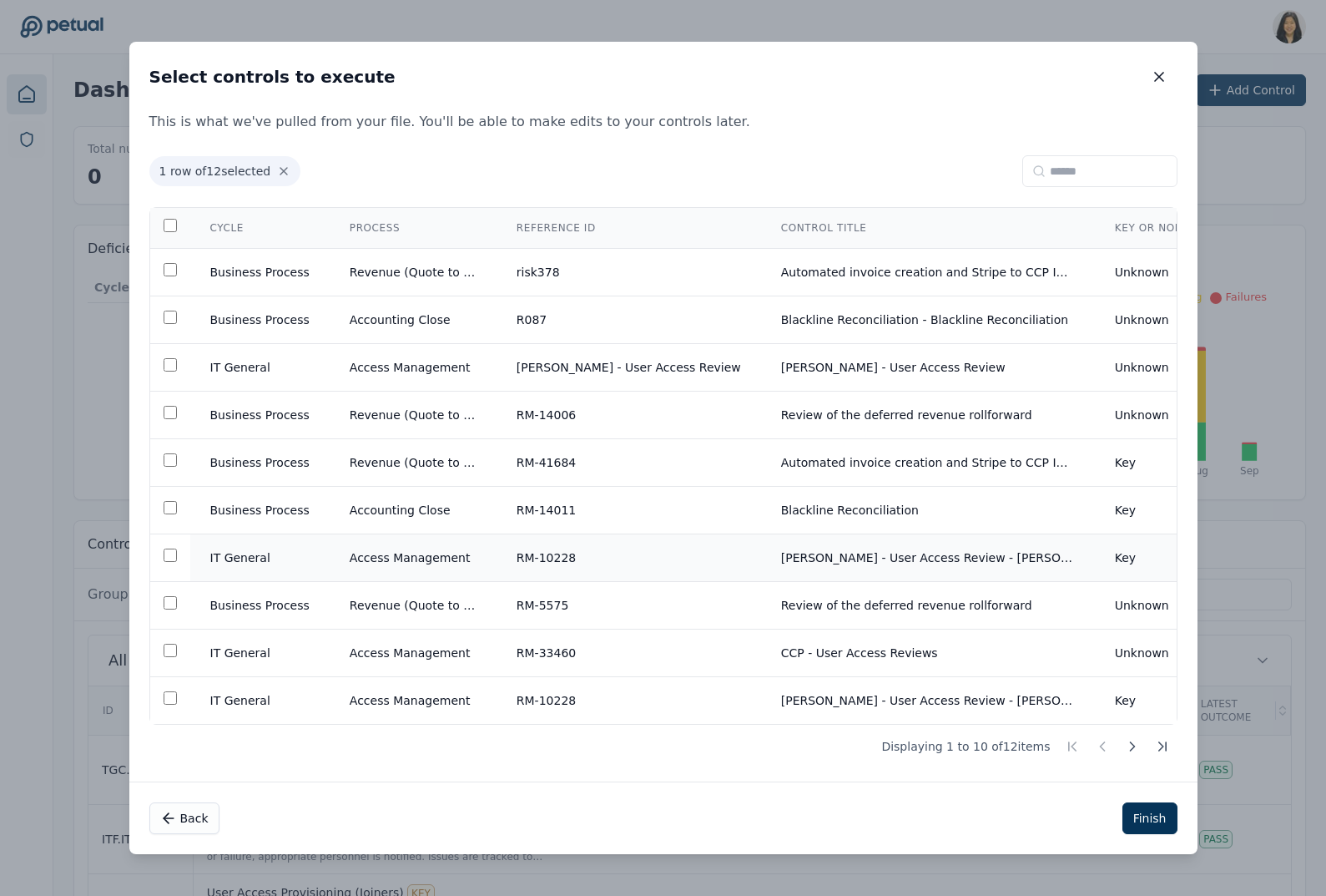
click at [206, 550] on td "IT General" at bounding box center [259, 558] width 139 height 48
click at [282, 461] on td "Business Process" at bounding box center [259, 462] width 139 height 48
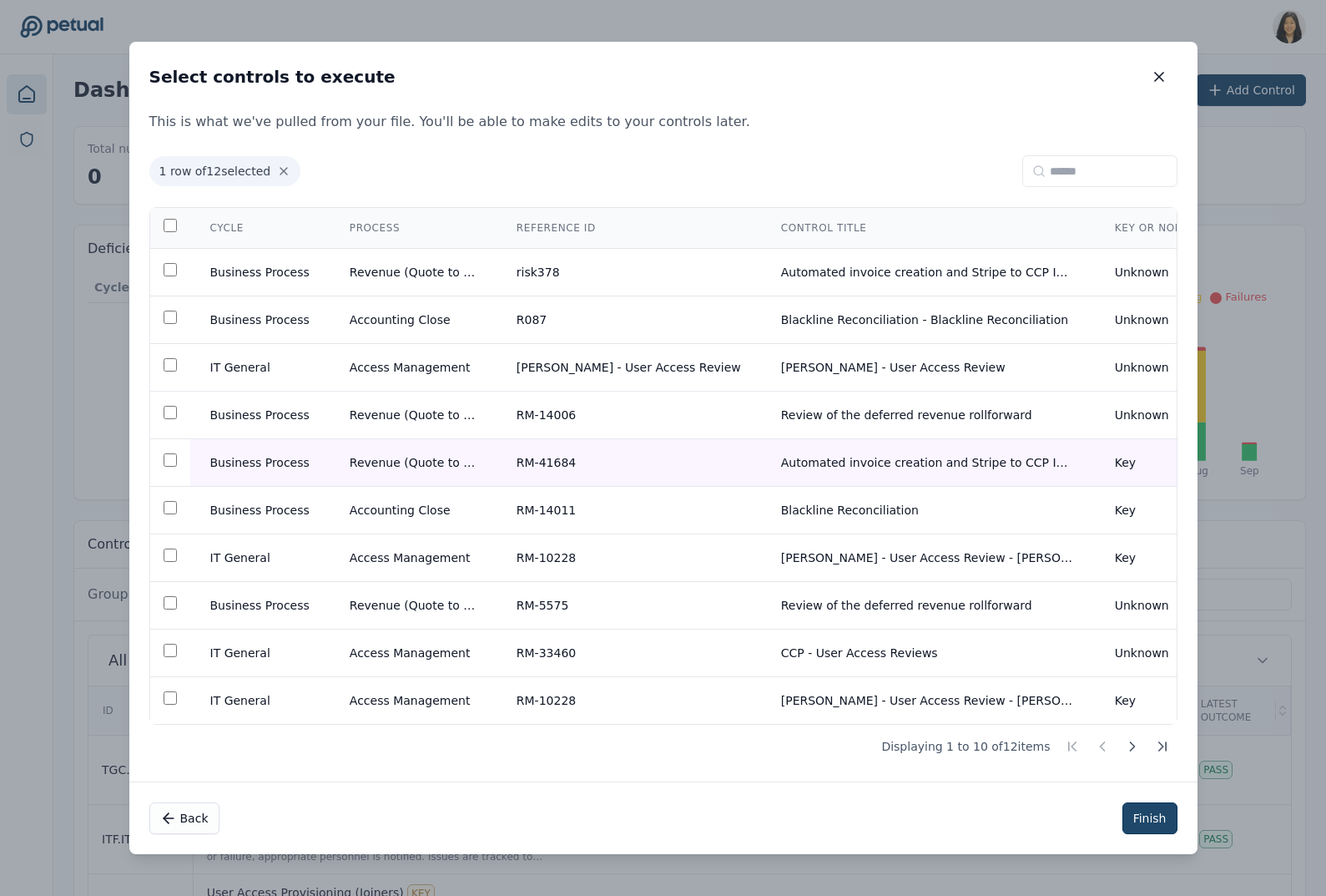
click at [1142, 824] on button "Finish" at bounding box center [1150, 818] width 56 height 32
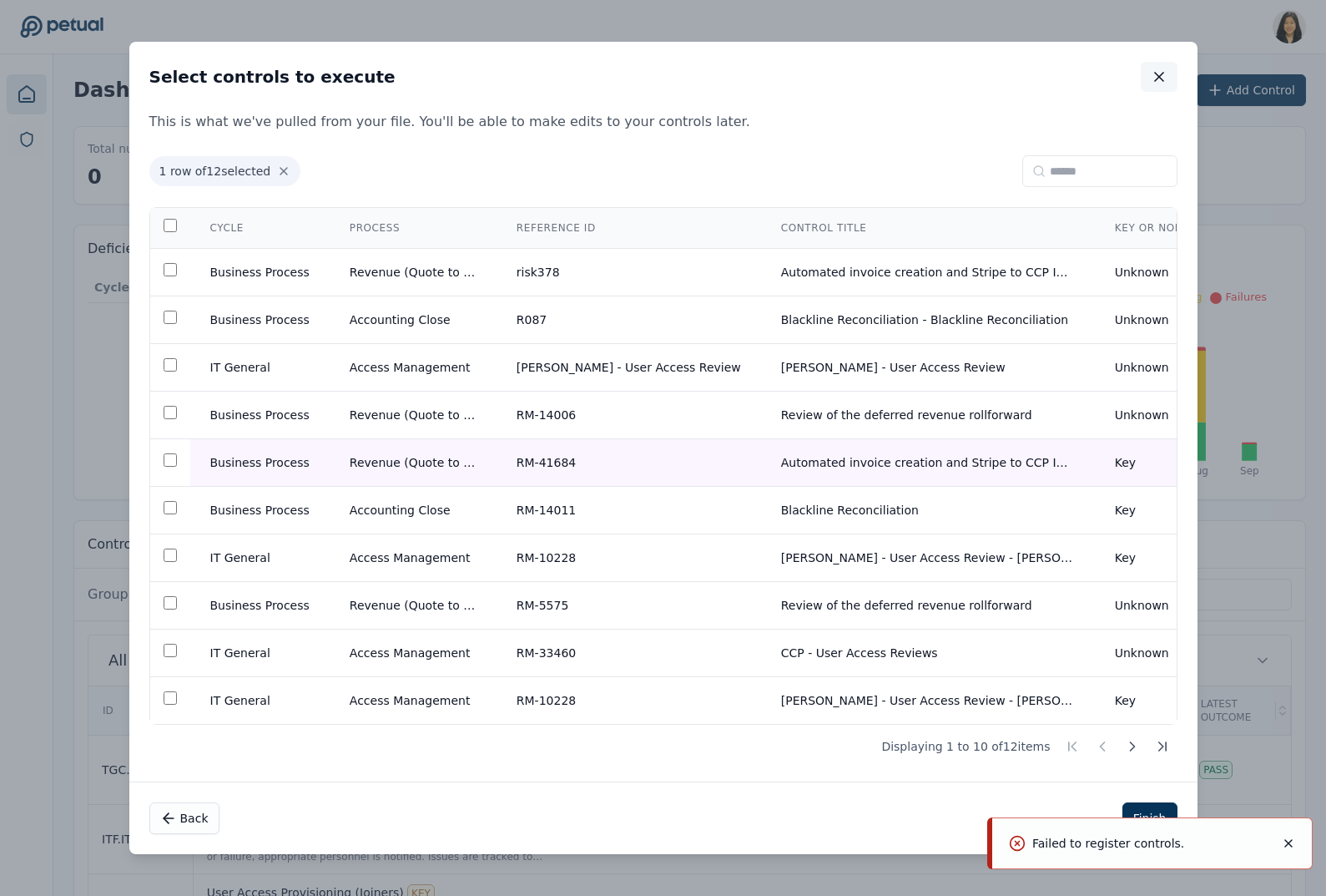
click at [1159, 76] on icon "button" at bounding box center [1159, 76] width 17 height 17
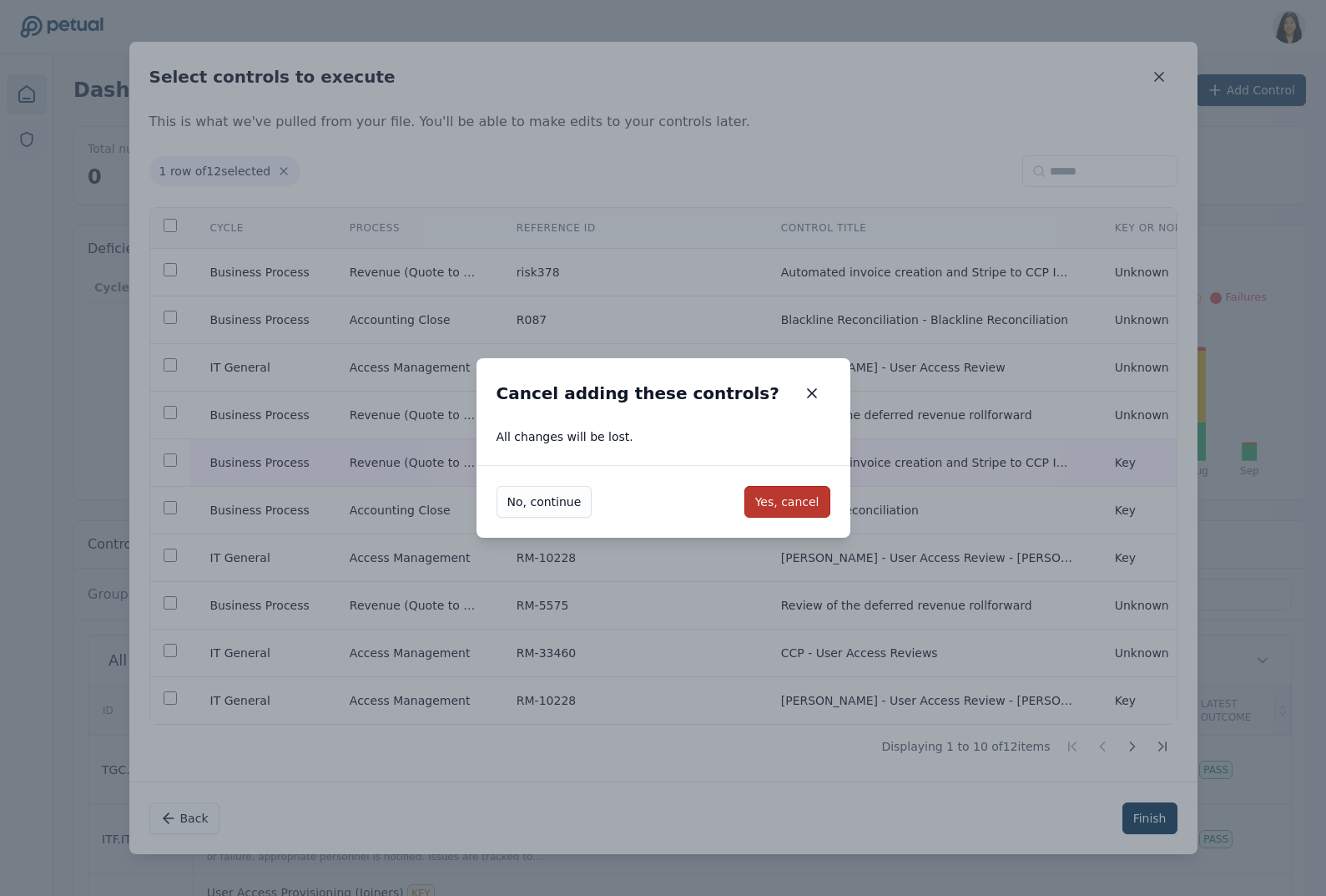
click at [782, 498] on button "Yes, cancel" at bounding box center [788, 501] width 86 height 32
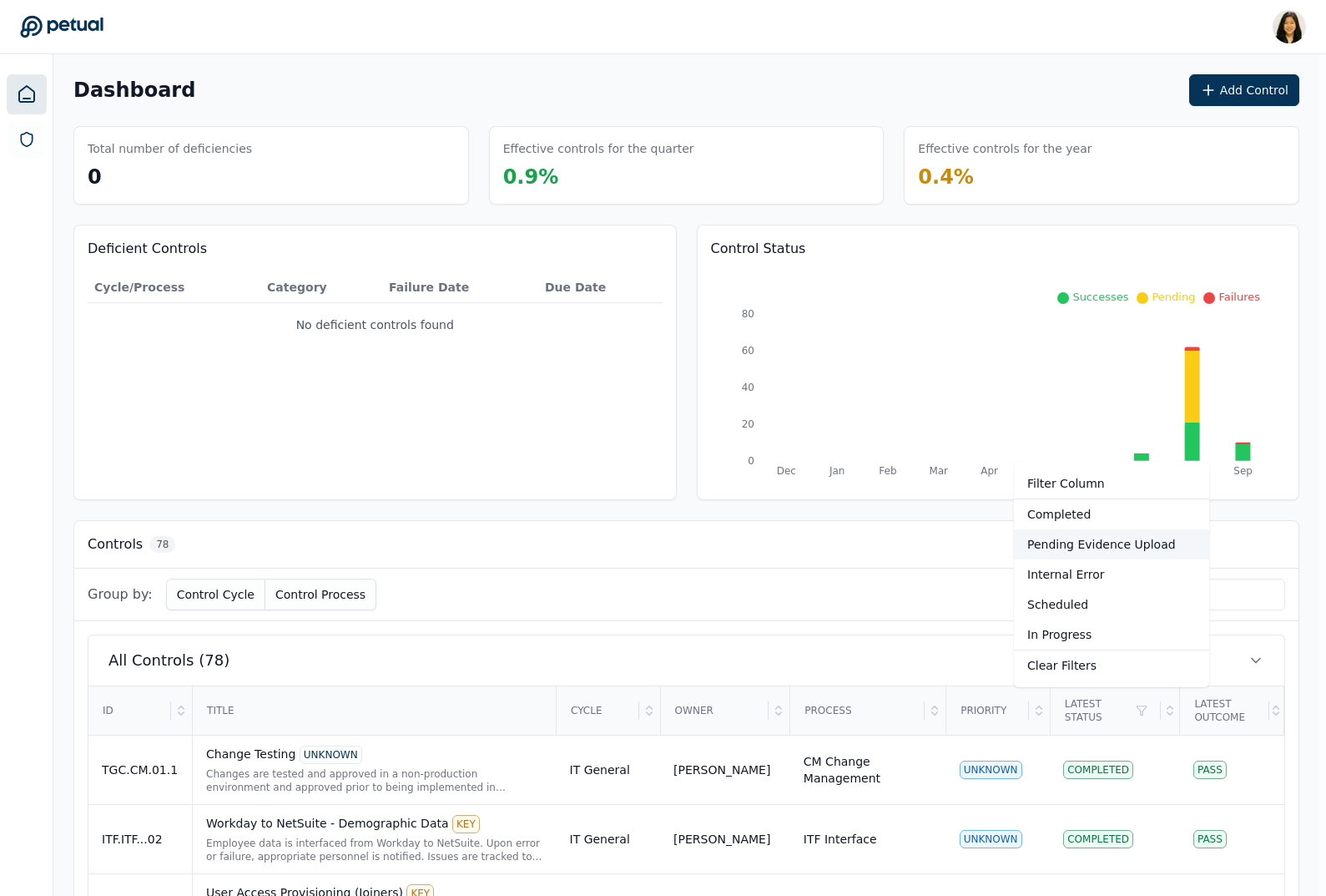
click at [1064, 553] on div "Pending Evidence Upload" at bounding box center [1112, 544] width 195 height 30
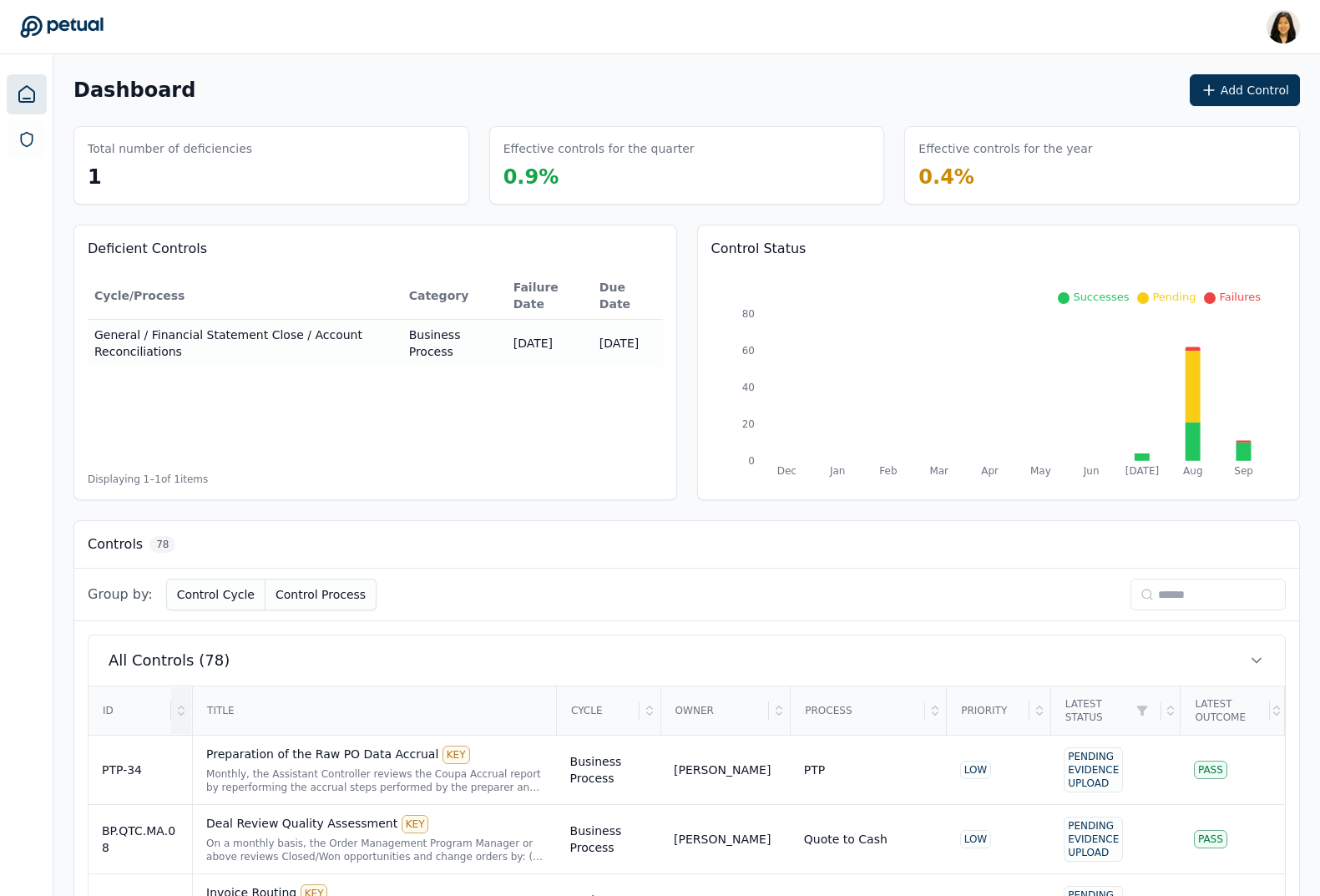
click at [180, 716] on icon at bounding box center [181, 711] width 14 height 14
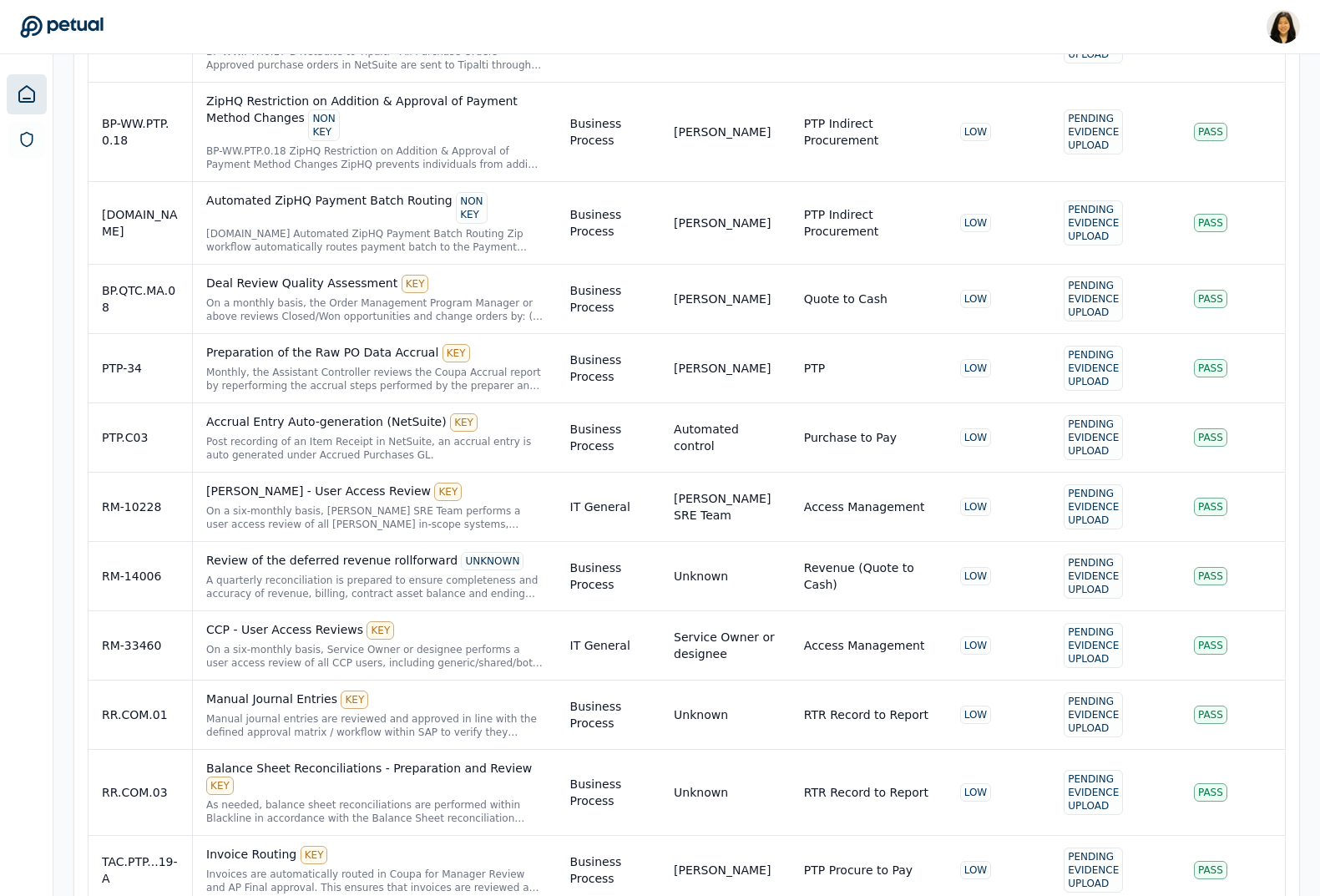
scroll to position [2700, 0]
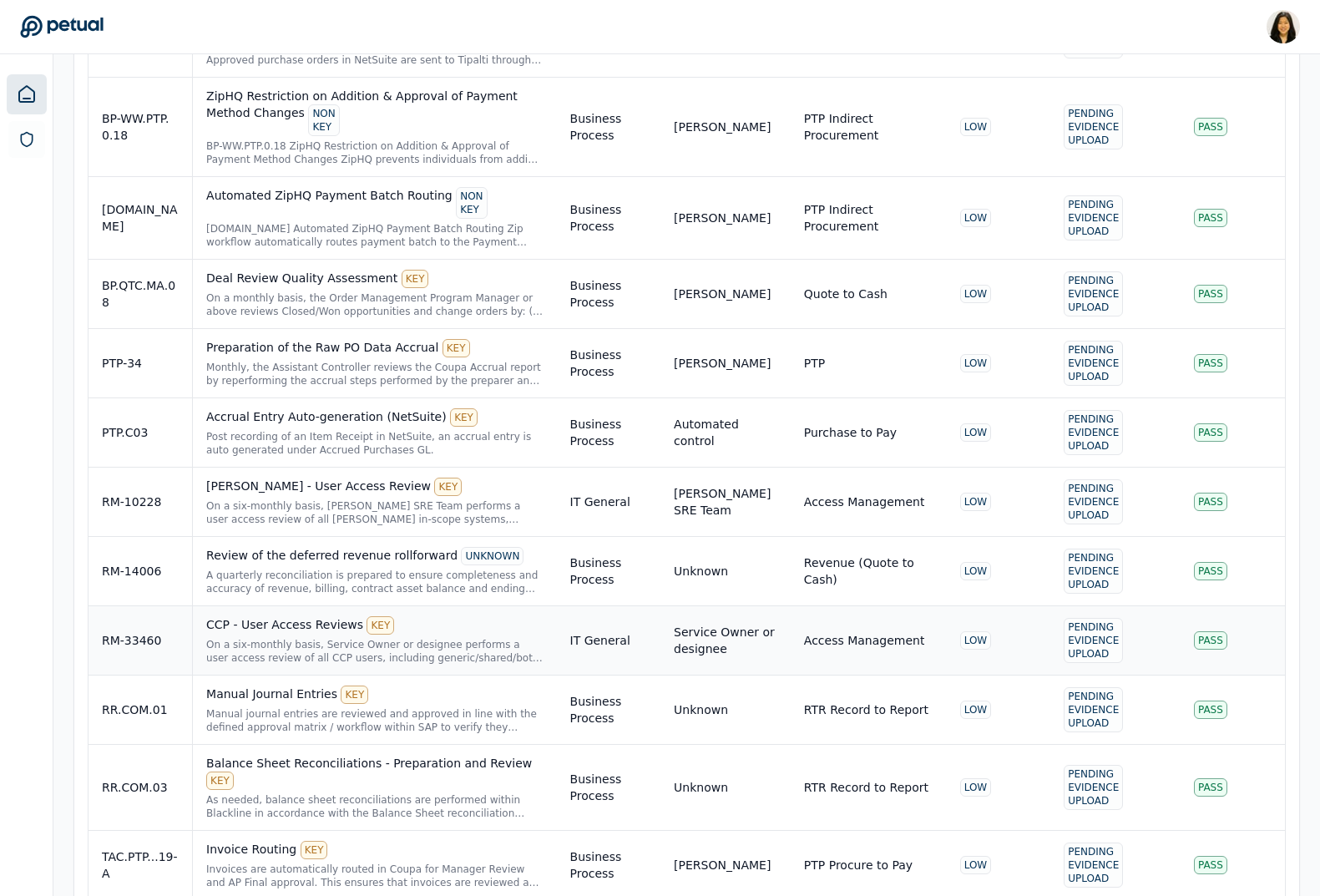
click at [154, 632] on div "RM-33460" at bounding box center [139, 640] width 77 height 17
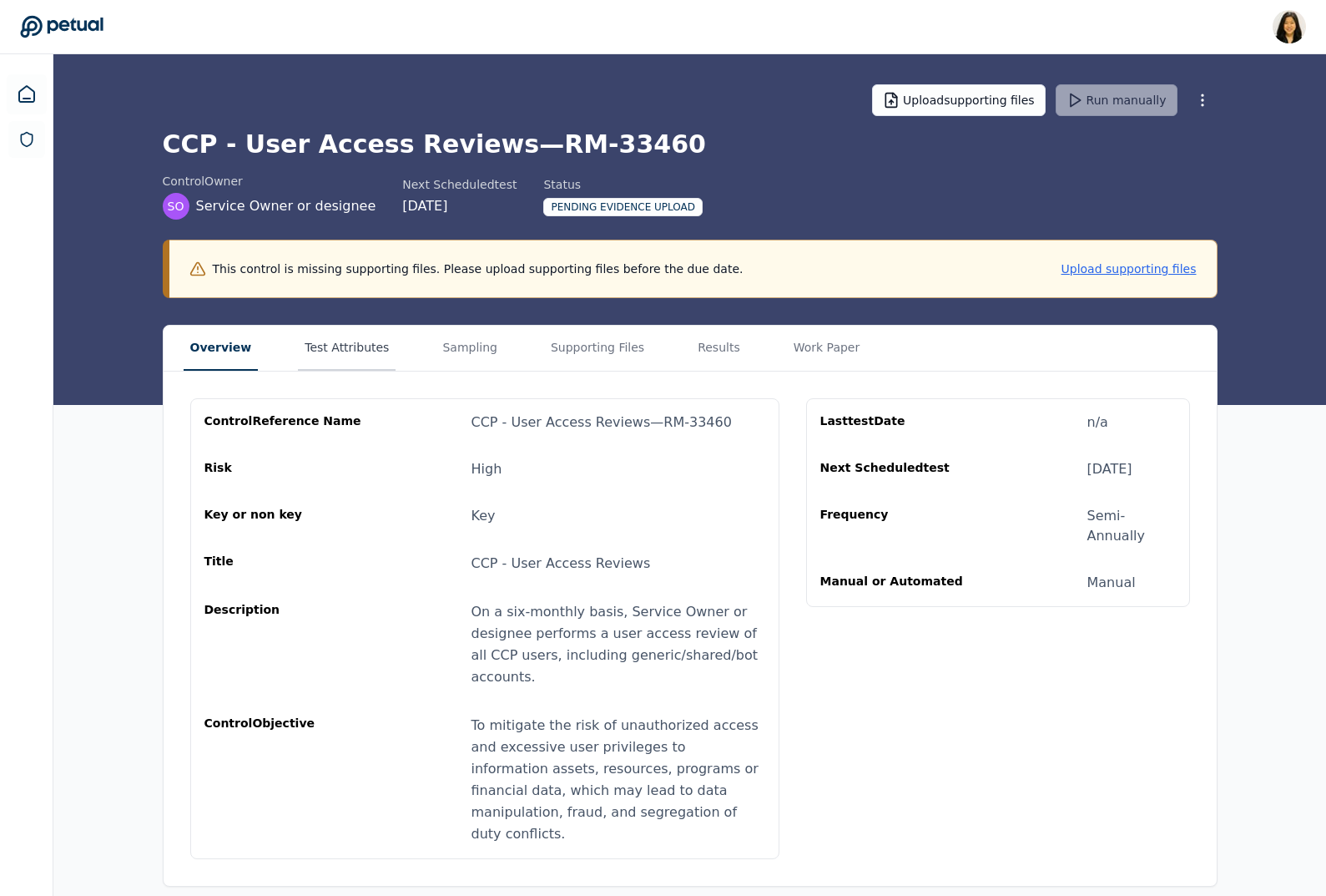
click at [329, 338] on button "Test Attributes" at bounding box center [347, 348] width 98 height 45
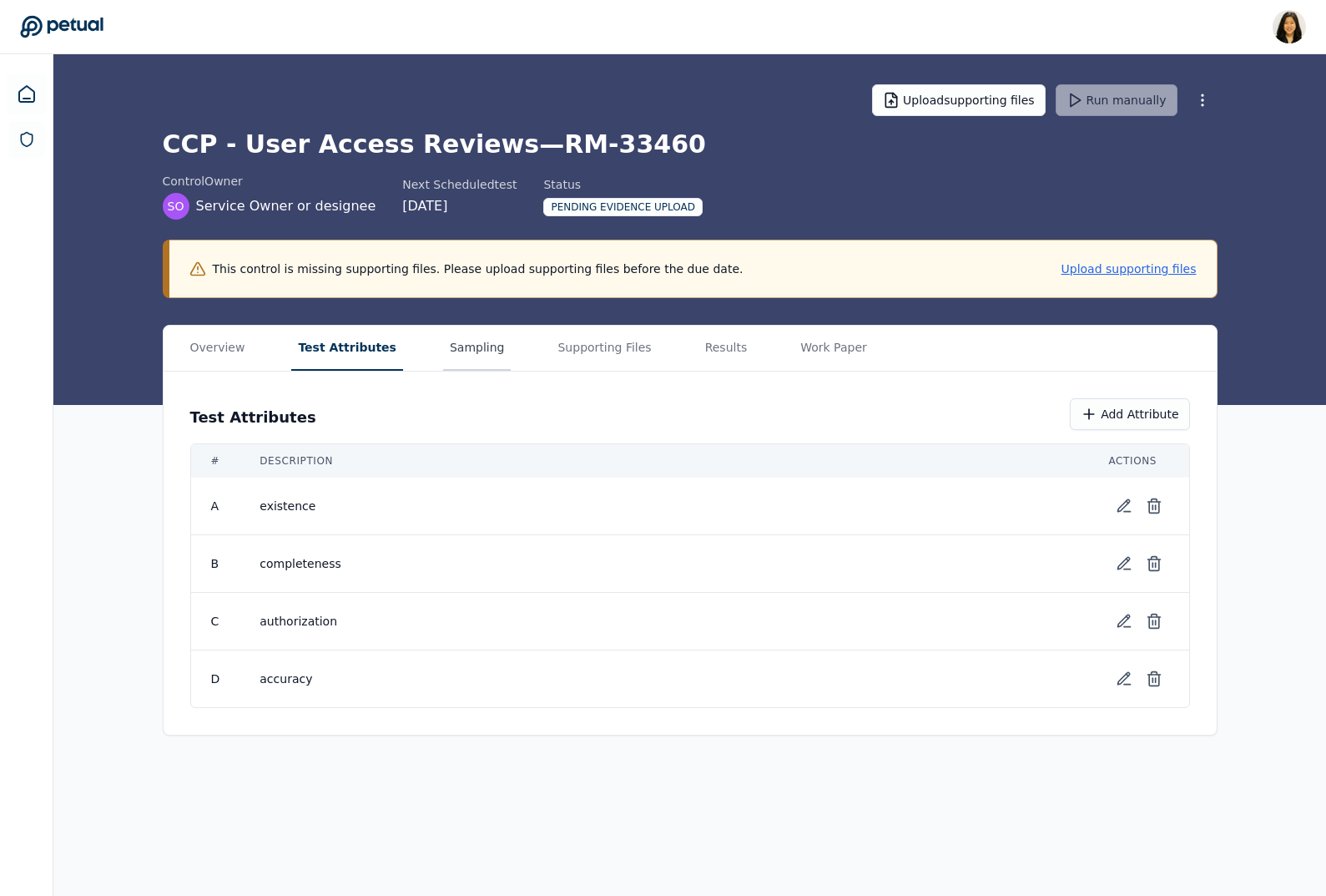
click at [444, 349] on button "Sampling" at bounding box center [478, 348] width 68 height 45
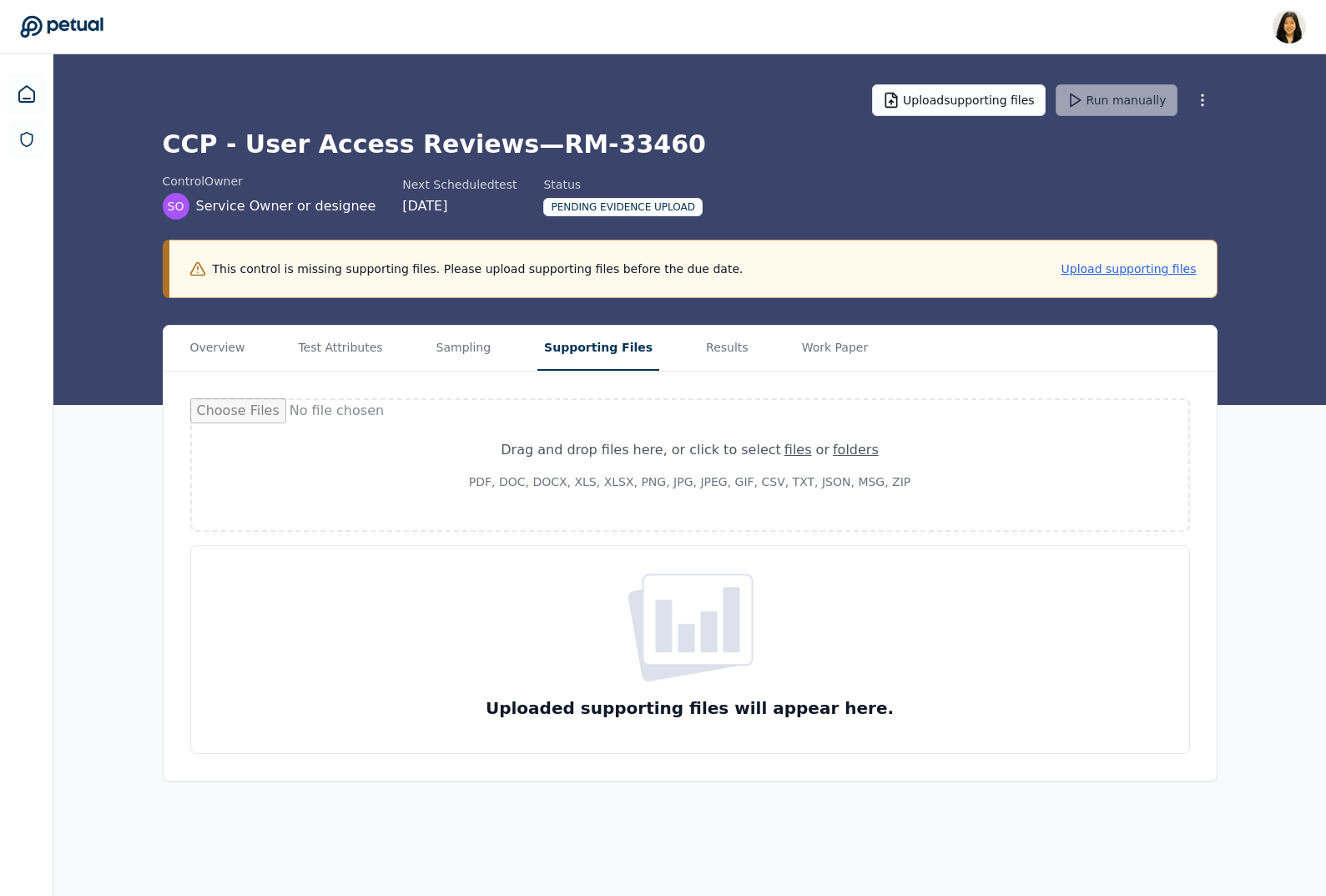
click at [590, 350] on button "Supporting Files" at bounding box center [598, 348] width 122 height 45
click at [700, 351] on button "Results" at bounding box center [726, 348] width 56 height 45
click at [585, 346] on button "Supporting Files" at bounding box center [598, 348] width 122 height 45
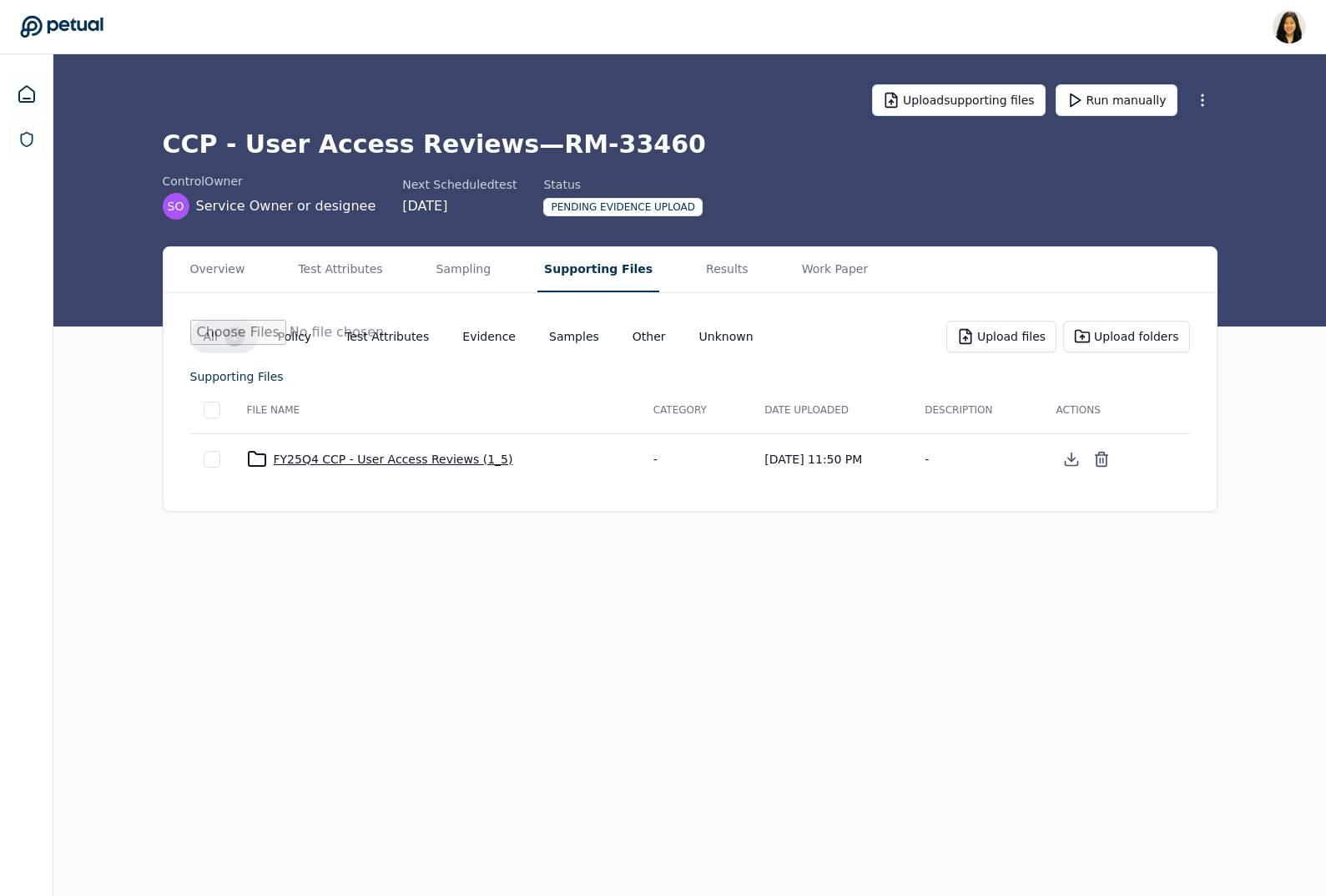
click at [429, 461] on div "FY25Q4 CCP - User Access Reviews (1_5)" at bounding box center [437, 459] width 380 height 20
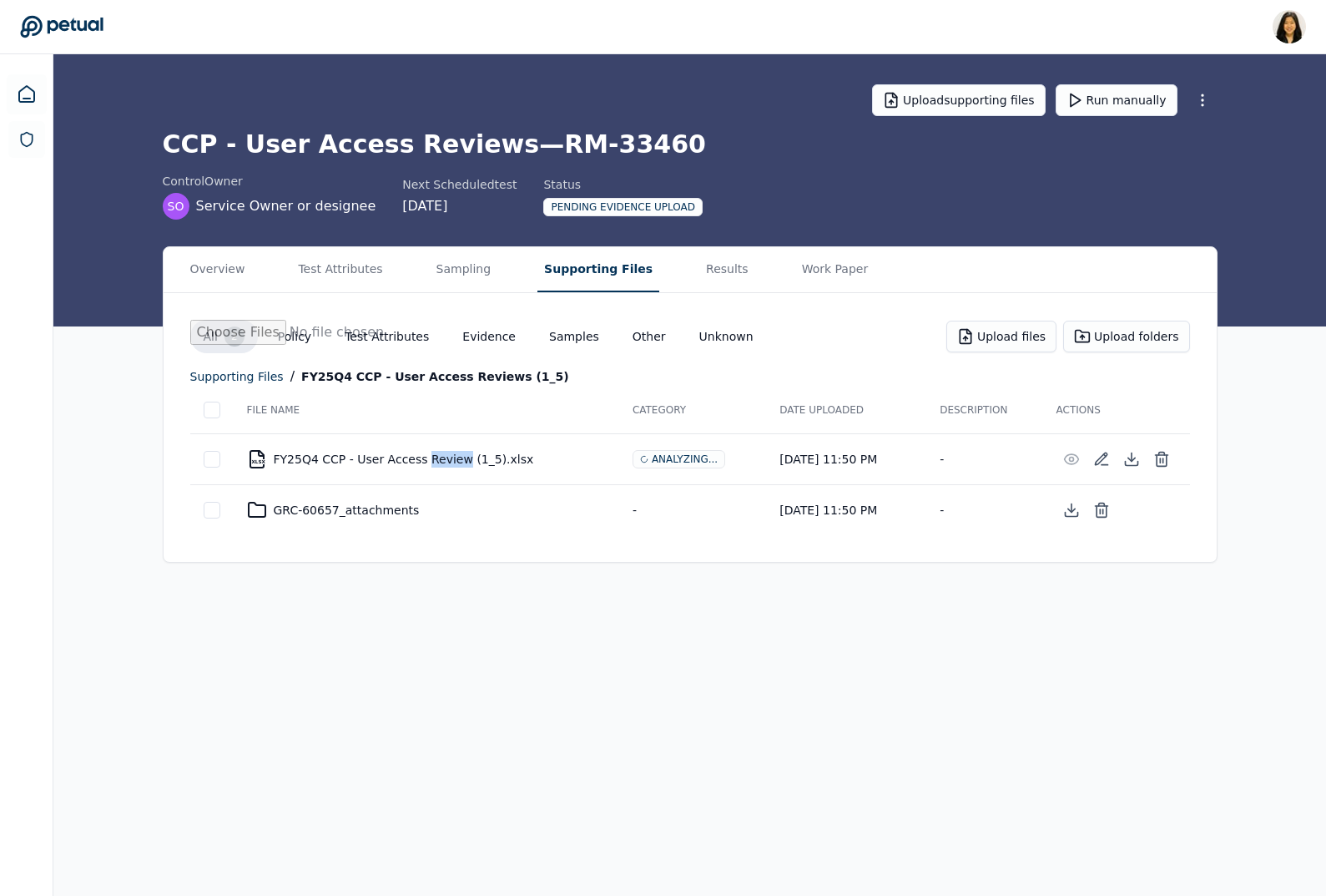
click at [429, 461] on div "XLSX FY25Q4 CCP - User Access Review (1_5).xlsx" at bounding box center [426, 459] width 359 height 20
click at [431, 646] on main "Upload supporting files Run manually CCP - User Access Reviews — RM-33460 contr…" at bounding box center [690, 475] width 1273 height 841
click at [269, 379] on div "supporting files" at bounding box center [237, 376] width 94 height 20
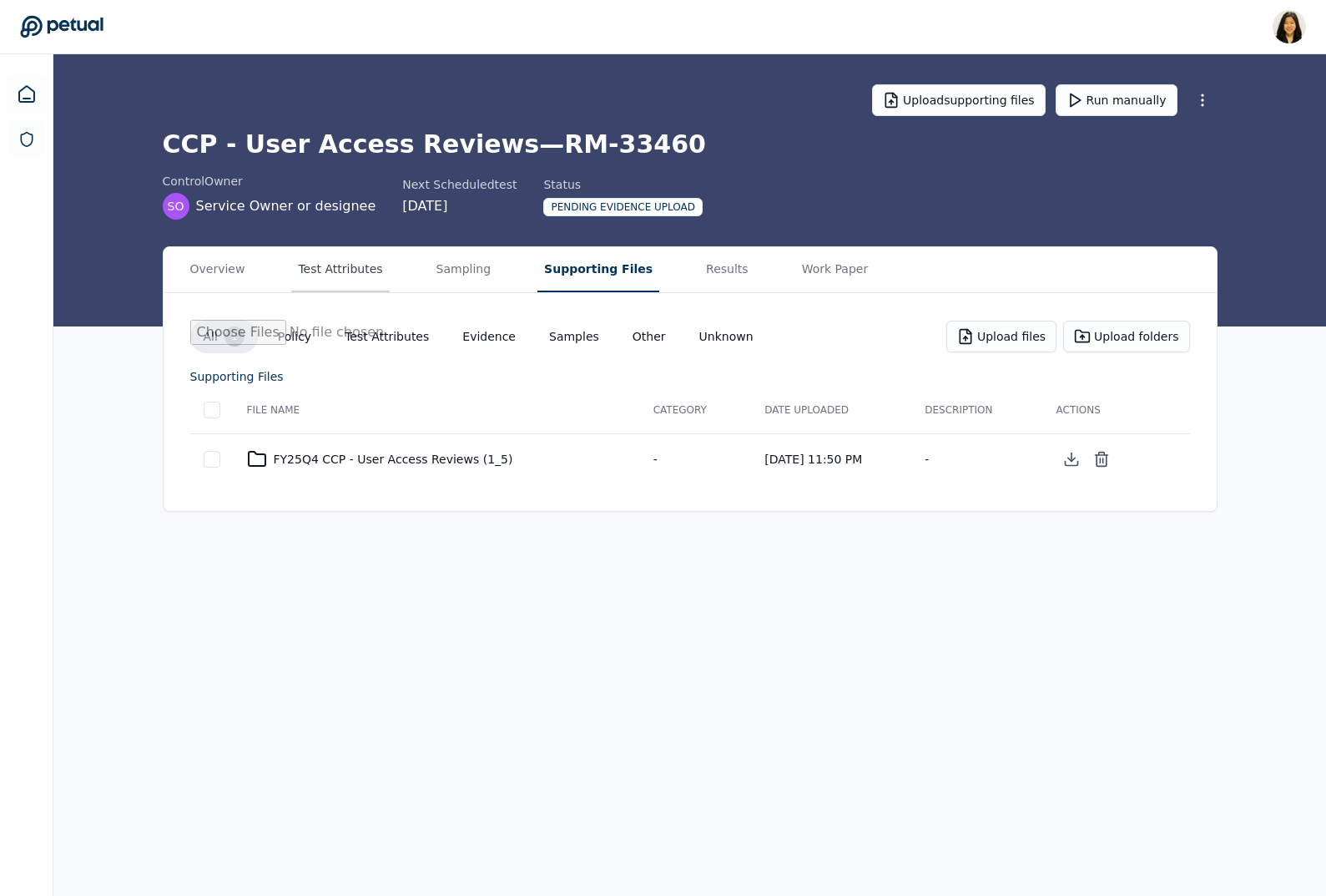
click at [354, 273] on button "Test Attributes" at bounding box center [340, 269] width 98 height 45
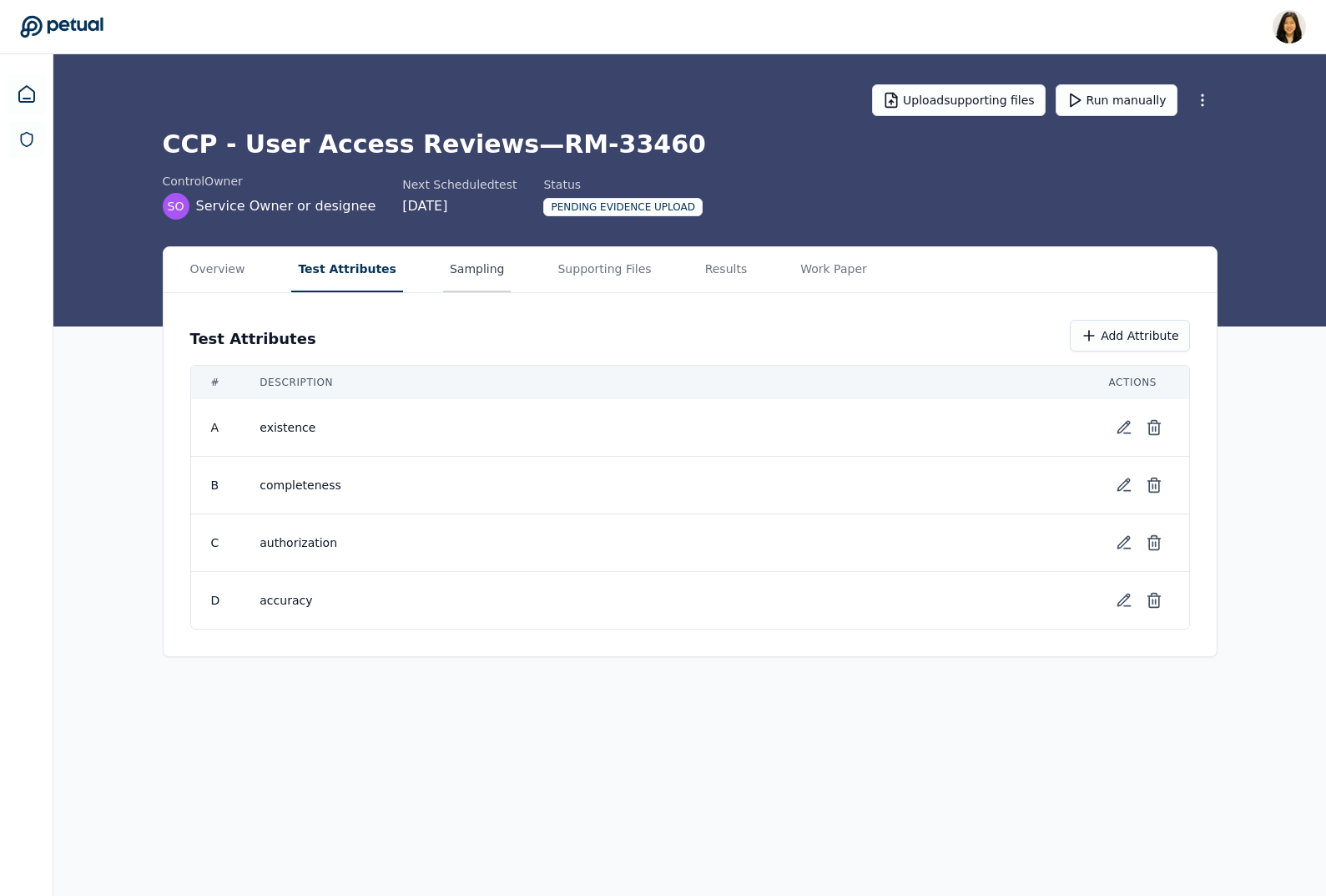
click at [463, 270] on button "Sampling" at bounding box center [478, 269] width 68 height 45
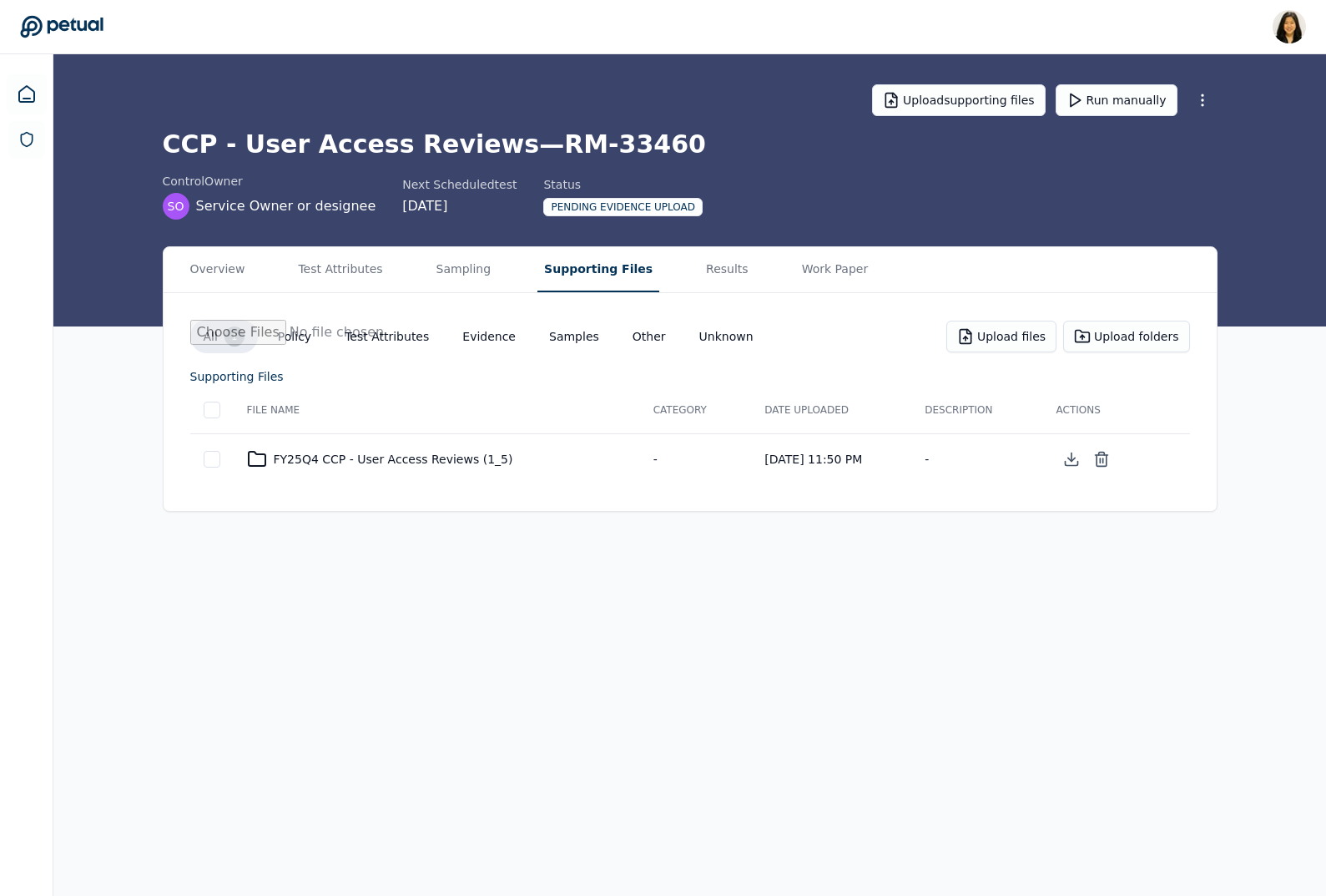
click at [580, 270] on button "Supporting Files" at bounding box center [598, 269] width 122 height 45
click at [328, 460] on div "FY25Q4 CCP - User Access Reviews (1_5)" at bounding box center [437, 459] width 380 height 20
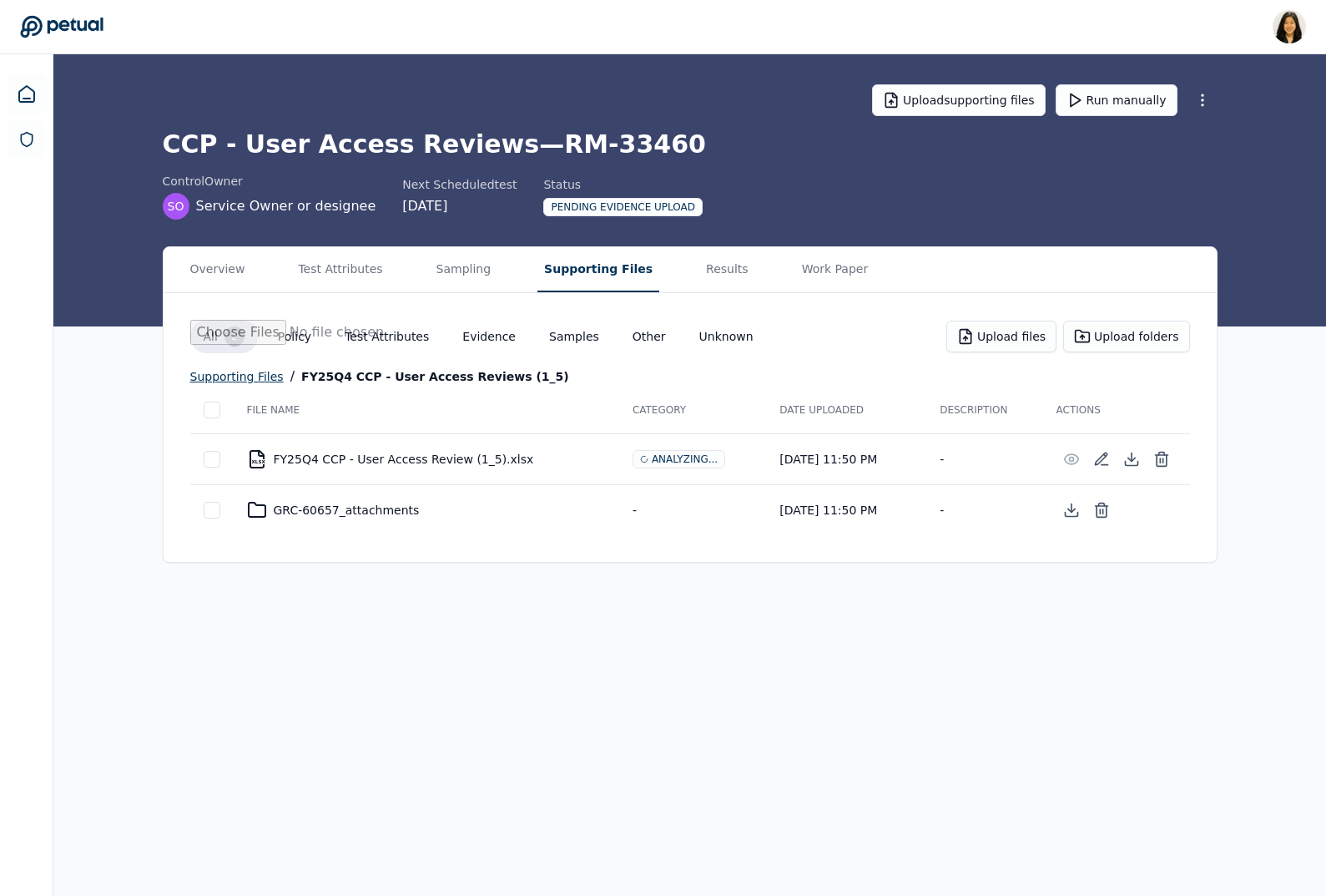
click at [247, 374] on div "supporting files" at bounding box center [237, 376] width 94 height 20
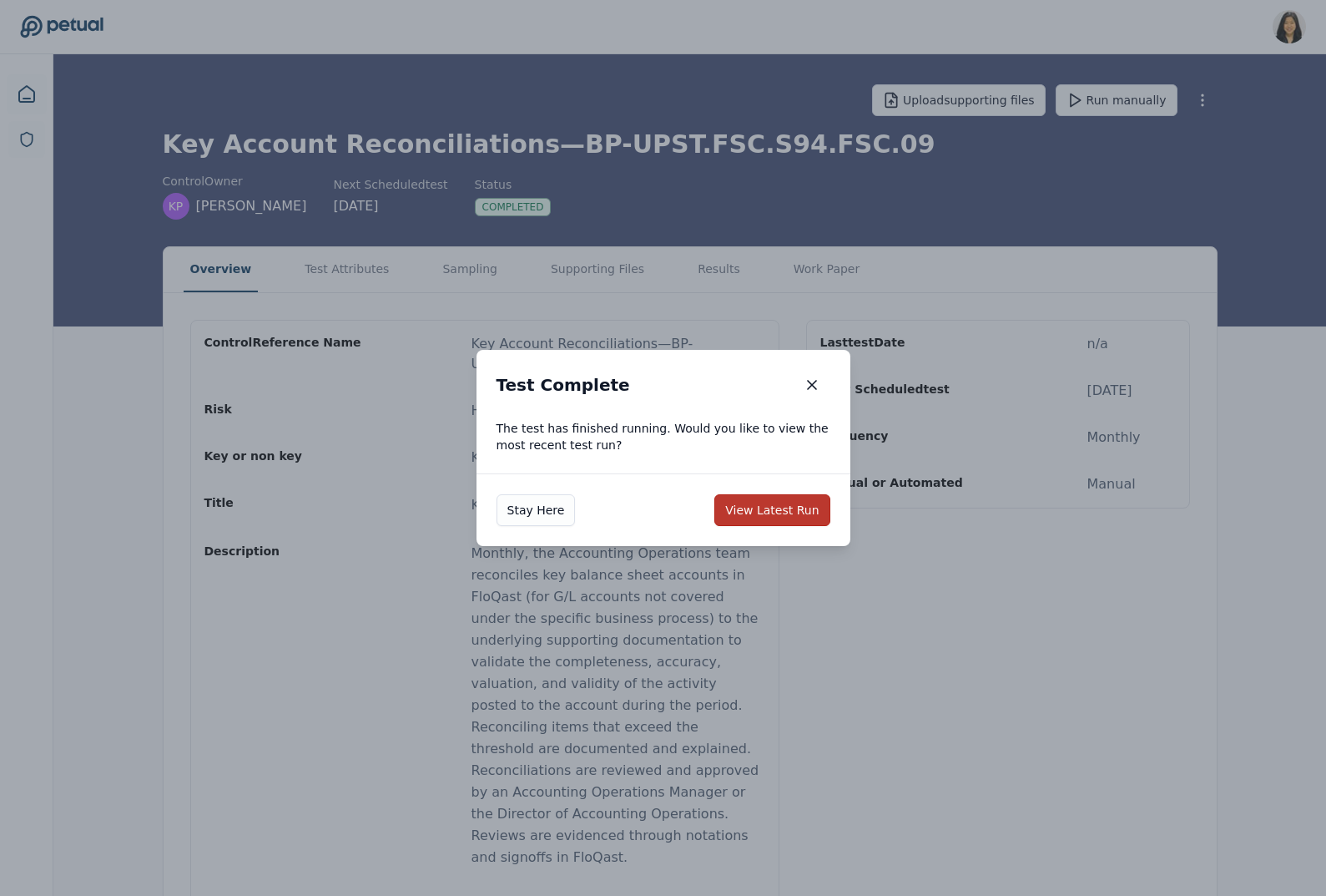
click at [746, 505] on button "View Latest Run" at bounding box center [772, 510] width 115 height 32
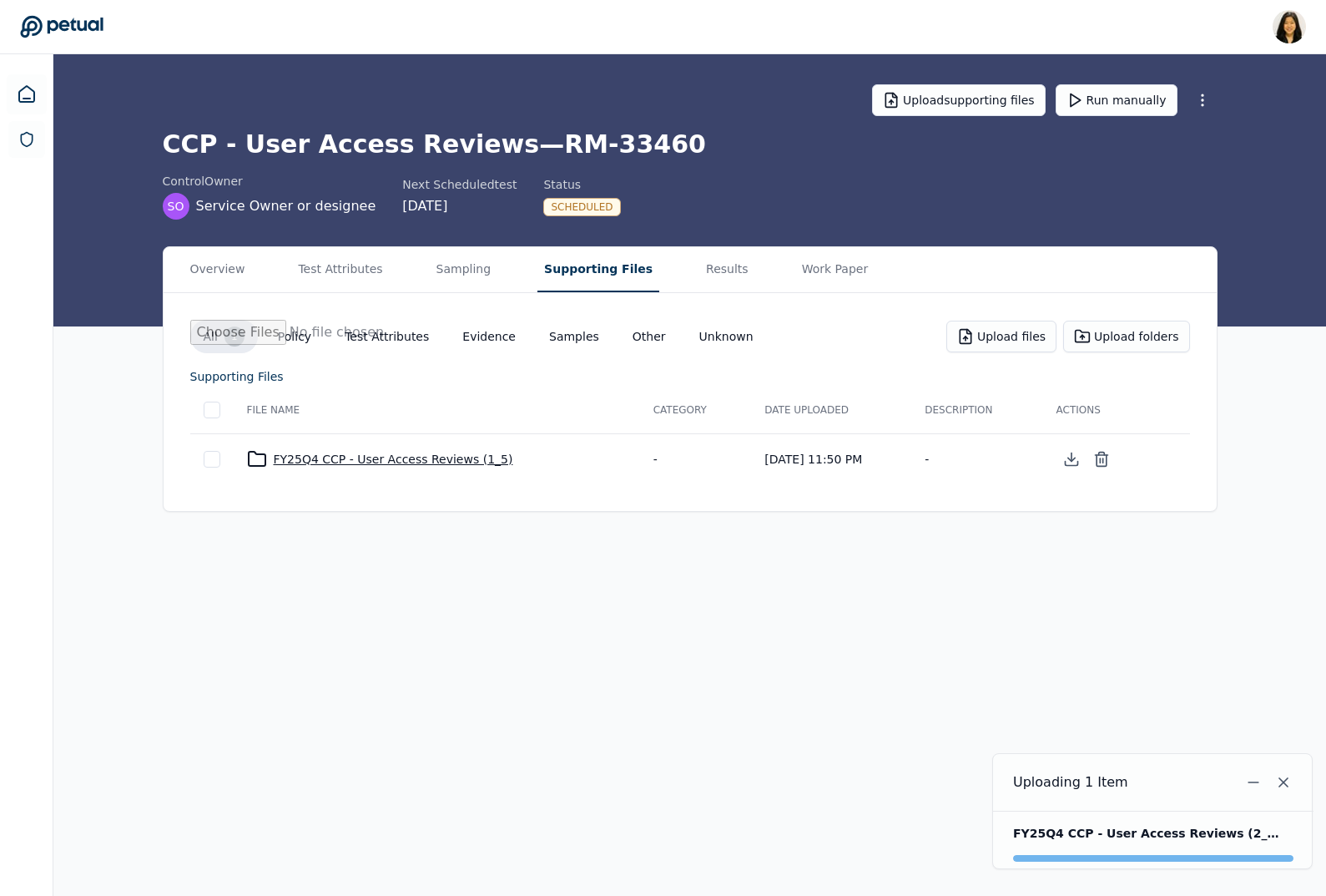
click at [453, 457] on div "FY25Q4 CCP - User Access Reviews (1_5)" at bounding box center [437, 459] width 380 height 20
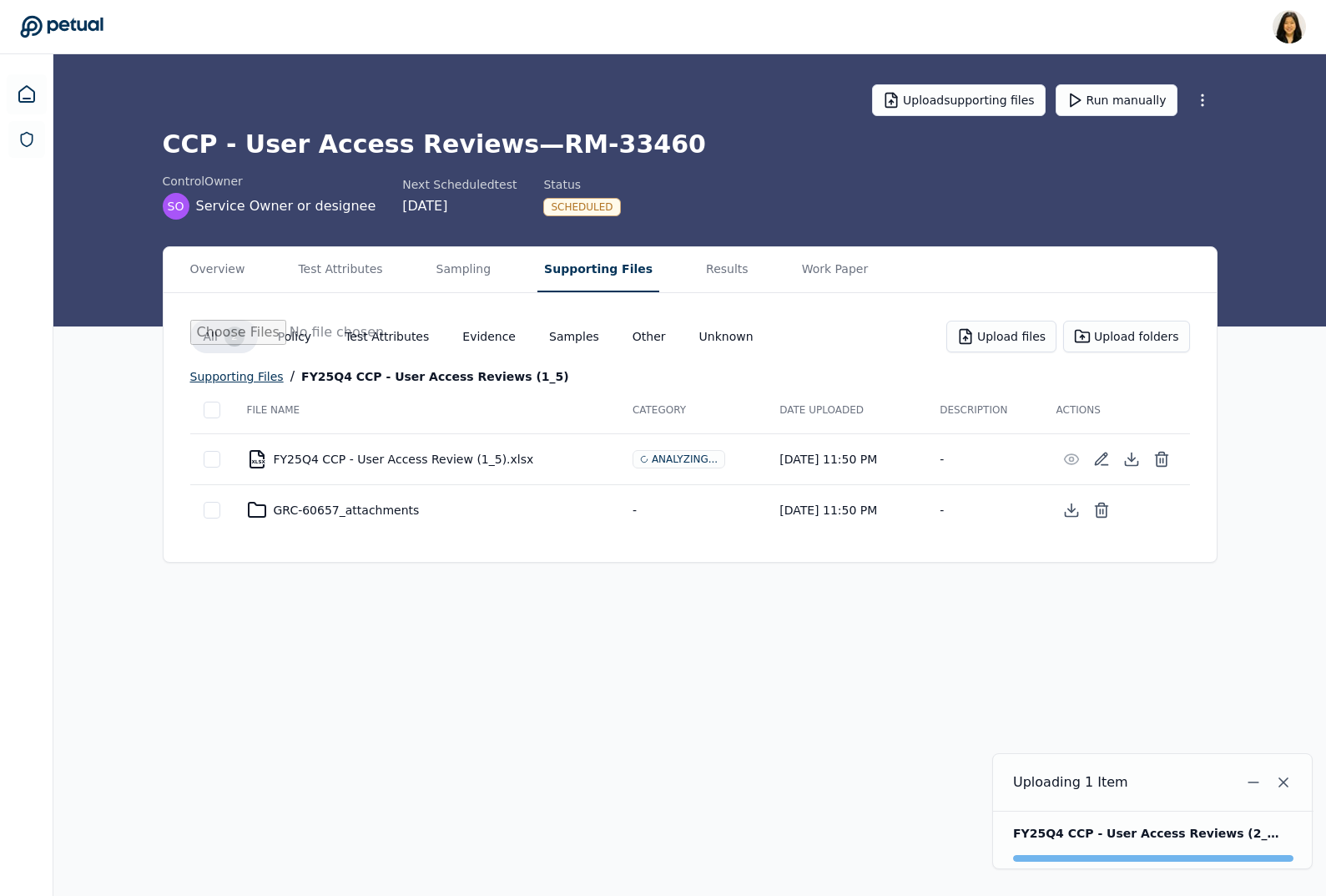
click at [238, 376] on div "supporting files" at bounding box center [237, 376] width 94 height 20
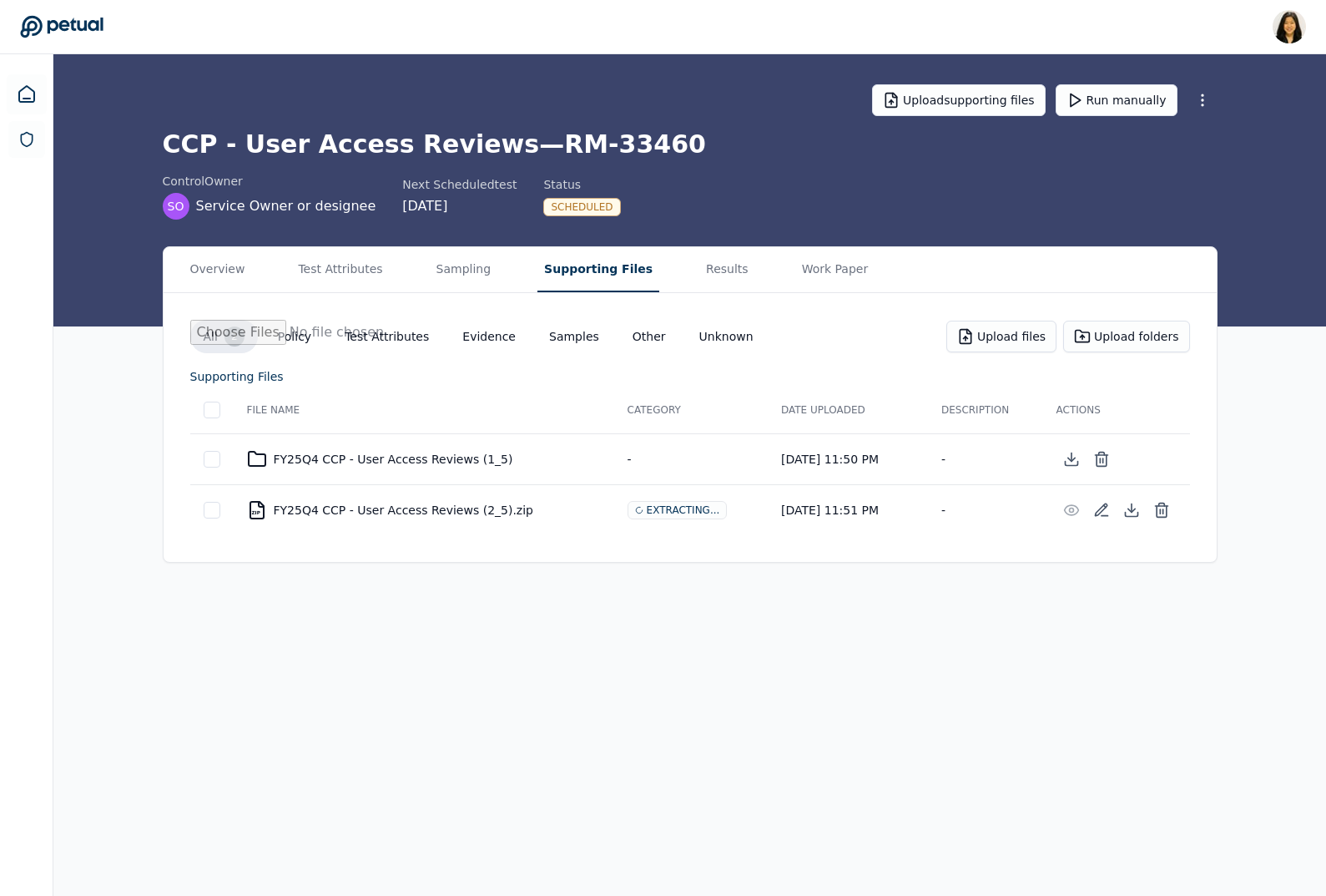
click at [239, 374] on div "supporting files" at bounding box center [237, 376] width 94 height 20
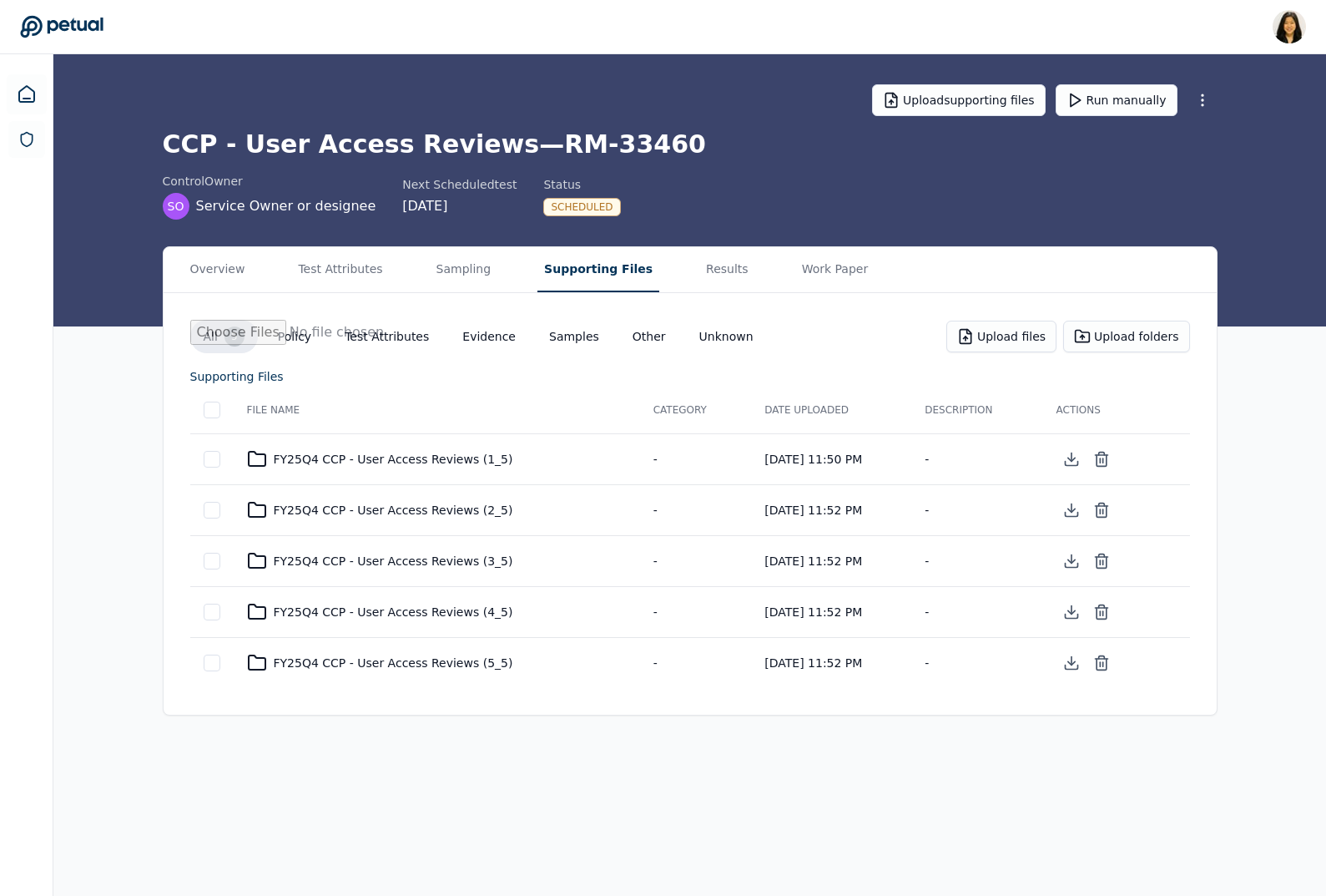
click at [521, 142] on h1 "CCP - User Access Reviews — RM-33460" at bounding box center [690, 144] width 1055 height 30
click at [660, 142] on h1 "CCP - User Access Reviews — RM-33460" at bounding box center [690, 144] width 1055 height 30
click at [432, 452] on div "FY25Q4 CCP - User Access Reviews (1_5)" at bounding box center [437, 459] width 380 height 20
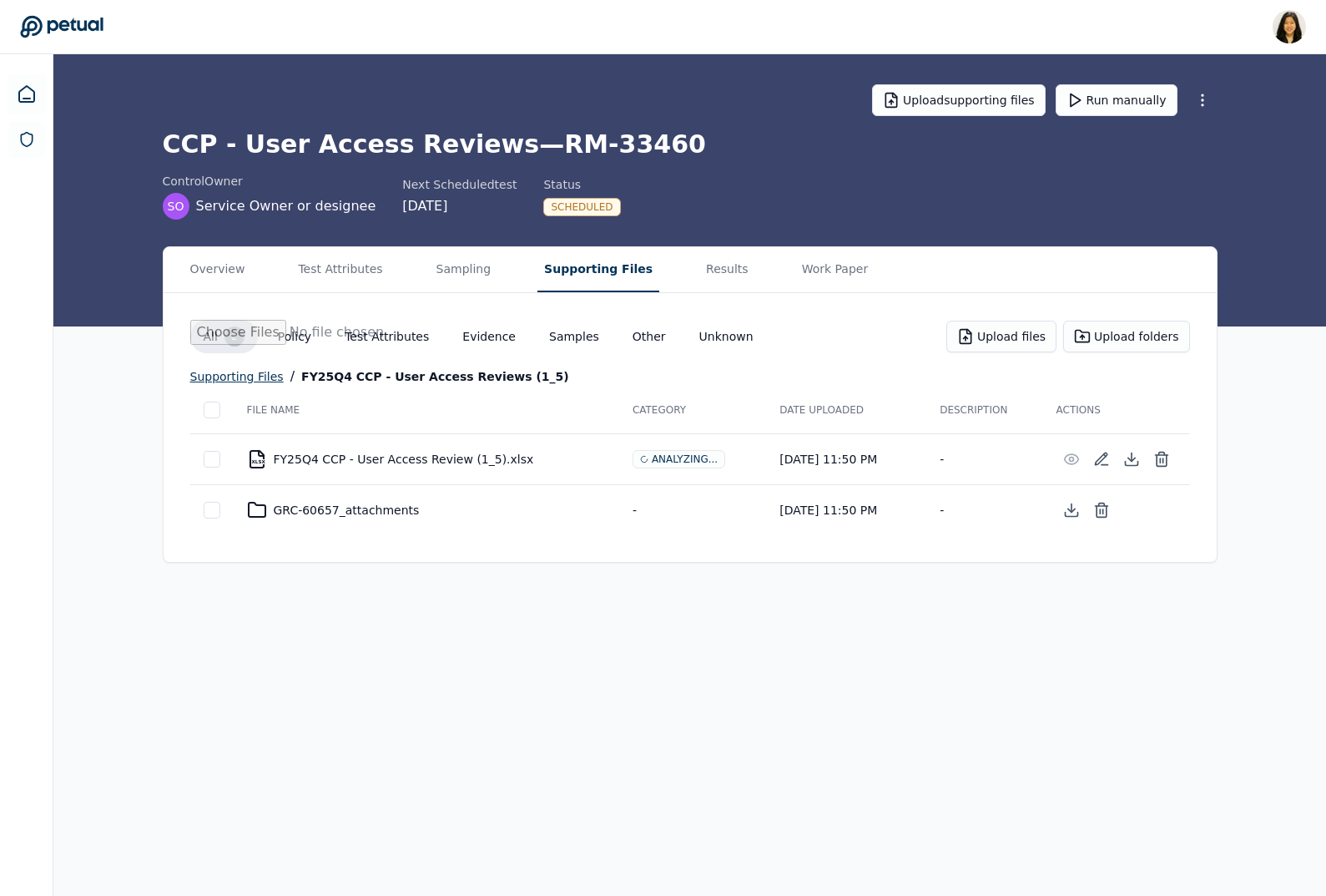
click at [248, 379] on div "supporting files" at bounding box center [237, 376] width 94 height 20
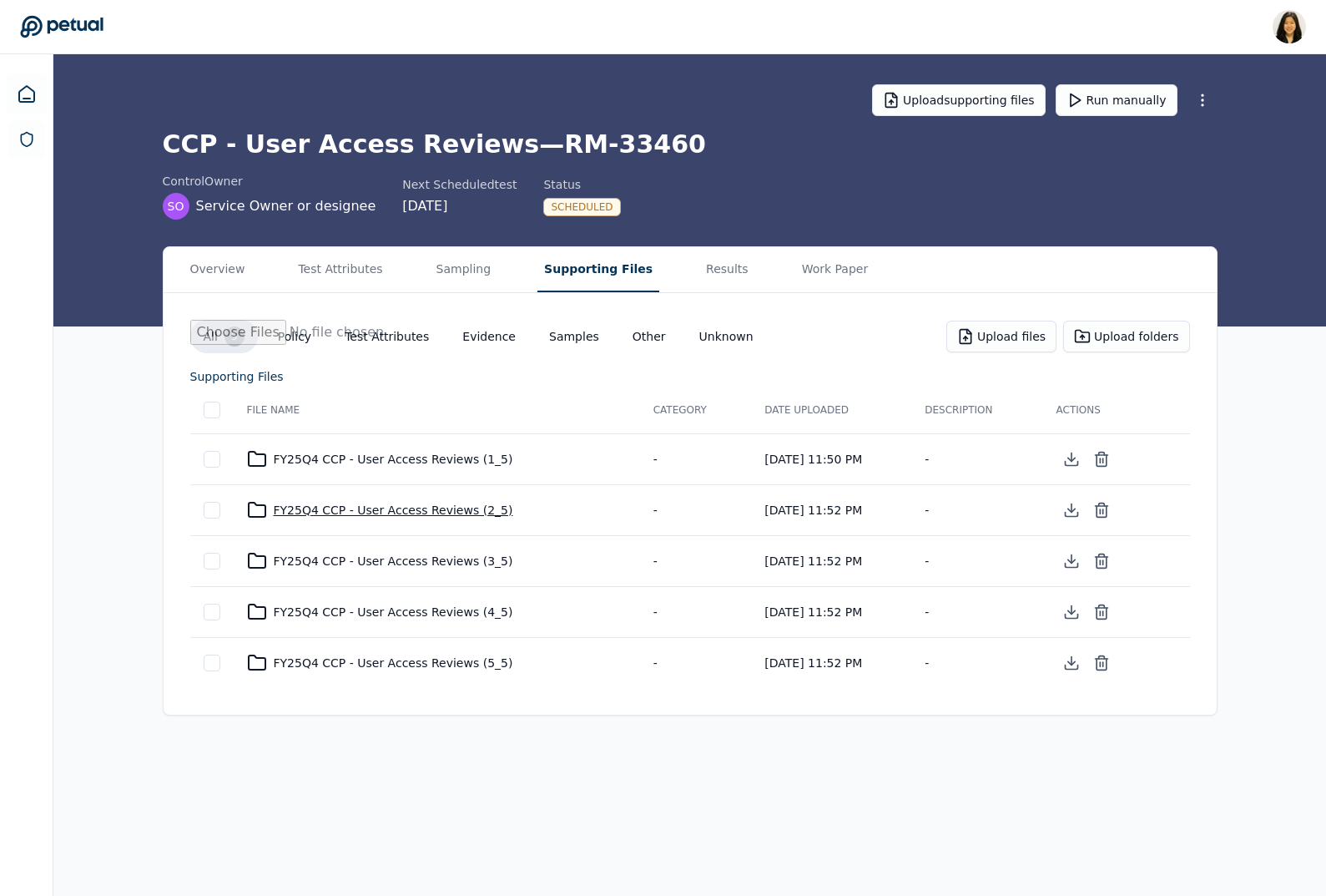
click at [369, 506] on div "FY25Q4 CCP - User Access Reviews (2_5)" at bounding box center [437, 510] width 380 height 20
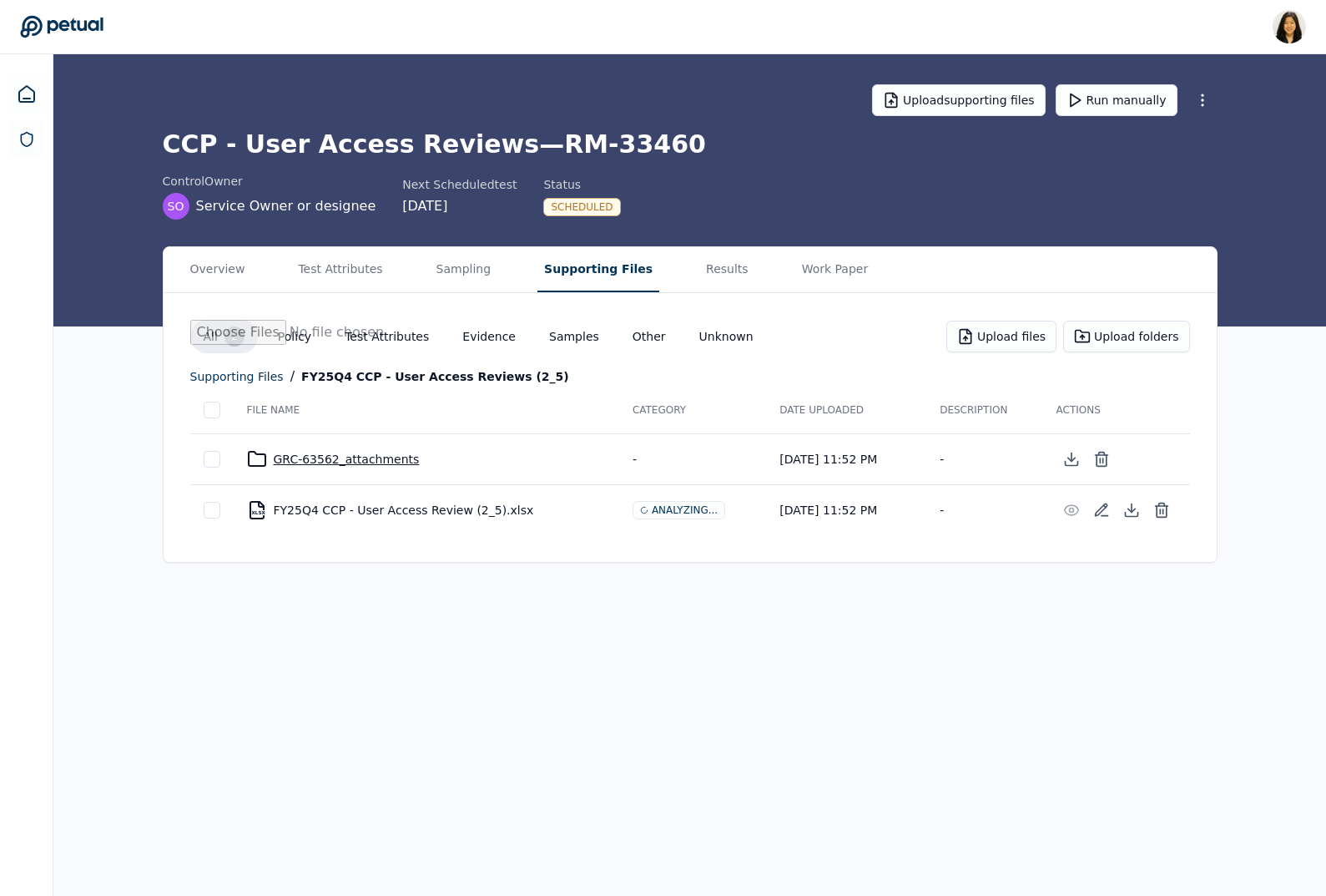
click at [300, 458] on div "GRC-63562_attachments" at bounding box center [426, 459] width 359 height 20
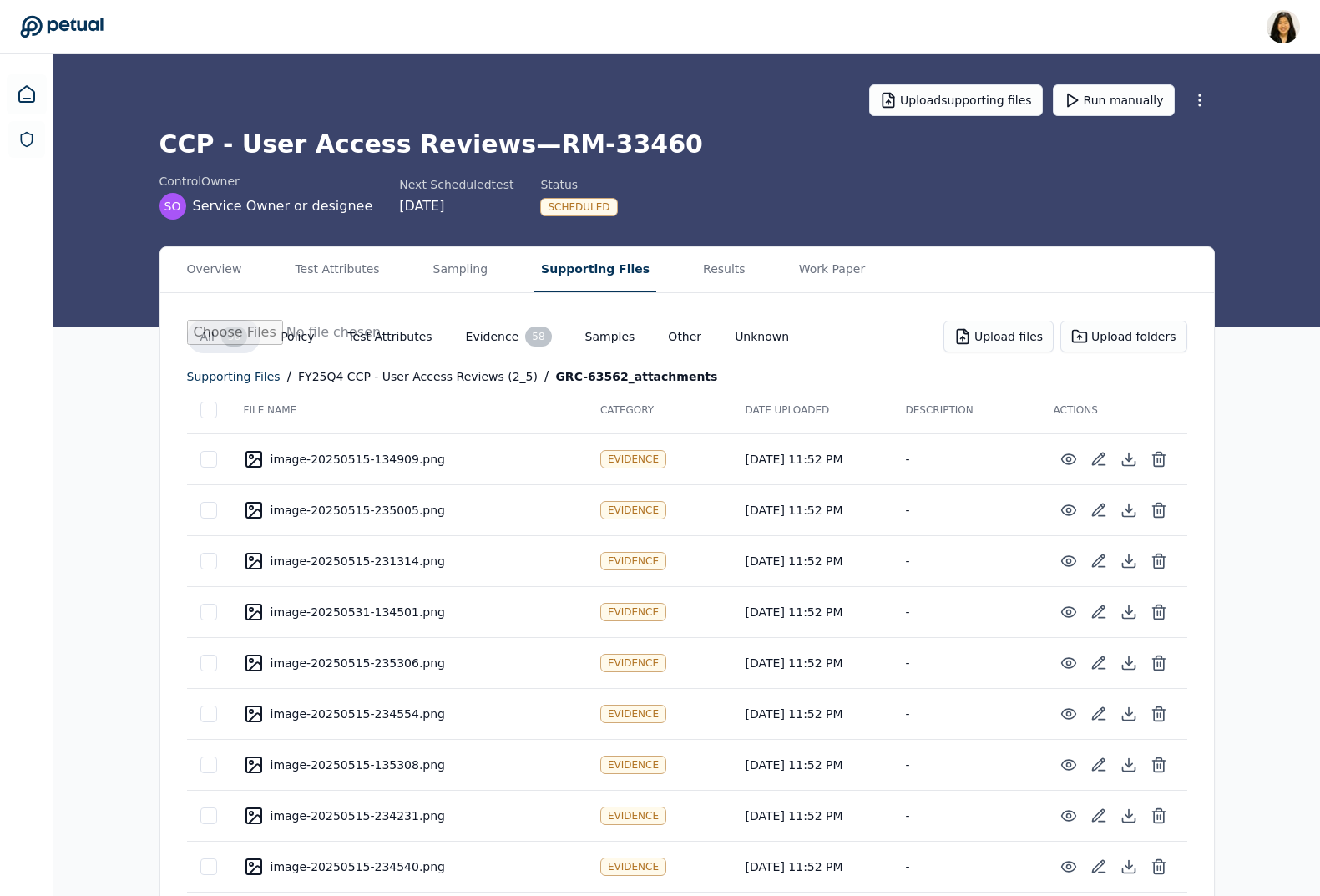
click at [248, 373] on div "supporting files" at bounding box center [234, 376] width 94 height 20
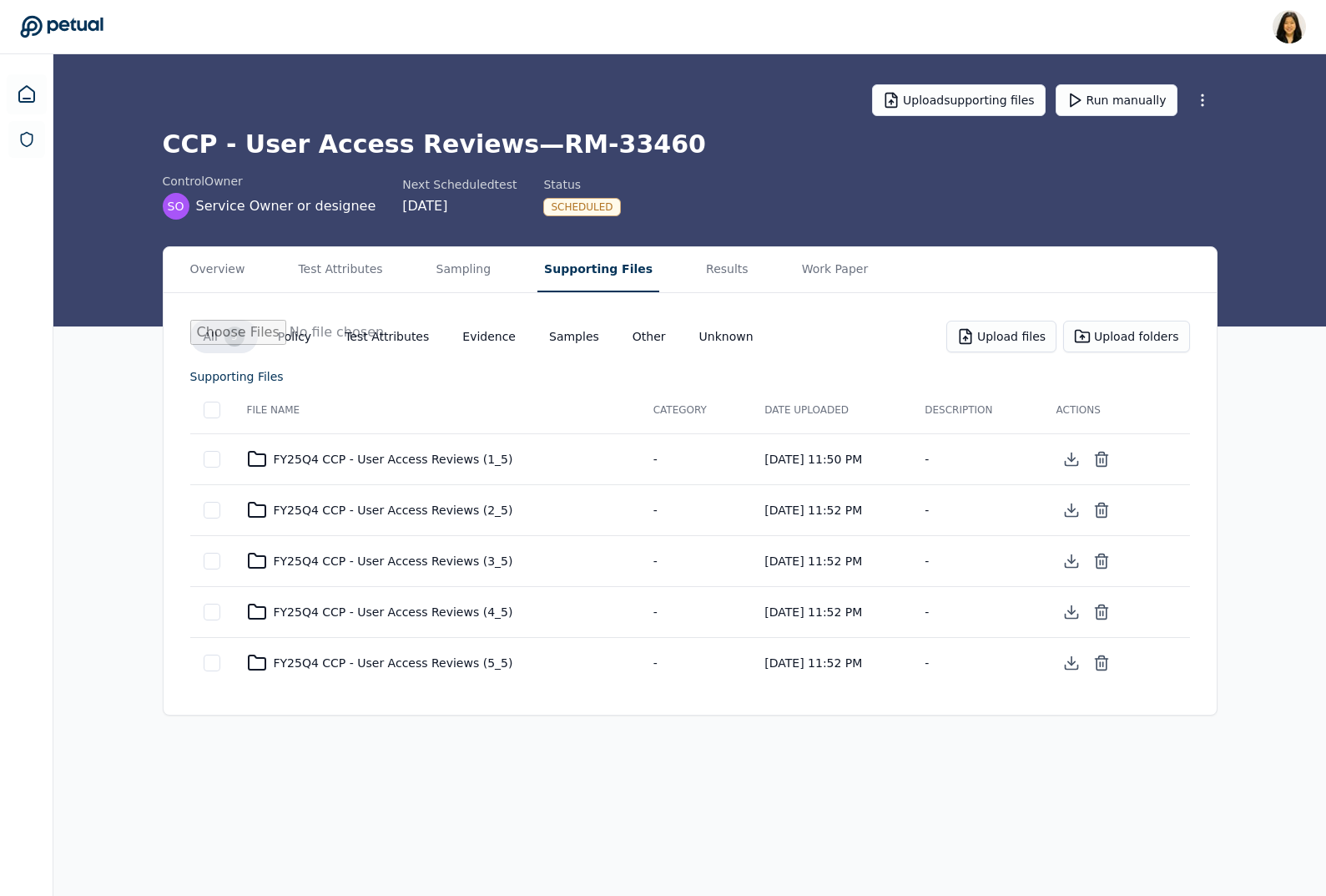
click at [392, 343] on button "Test Attributes" at bounding box center [387, 336] width 111 height 30
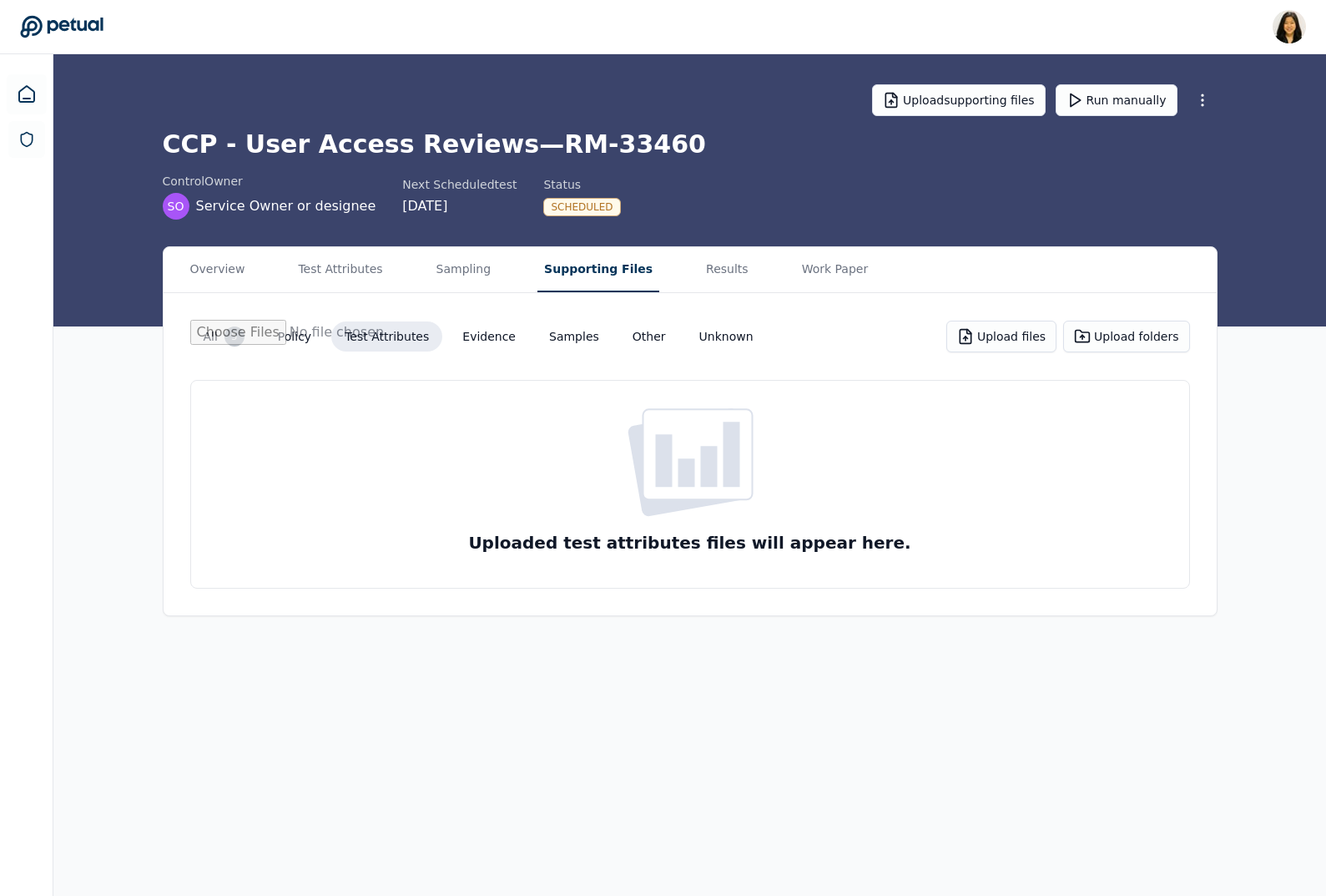
click at [480, 333] on button "Evidence" at bounding box center [489, 336] width 80 height 30
click at [356, 270] on button "Test Attributes" at bounding box center [340, 269] width 98 height 45
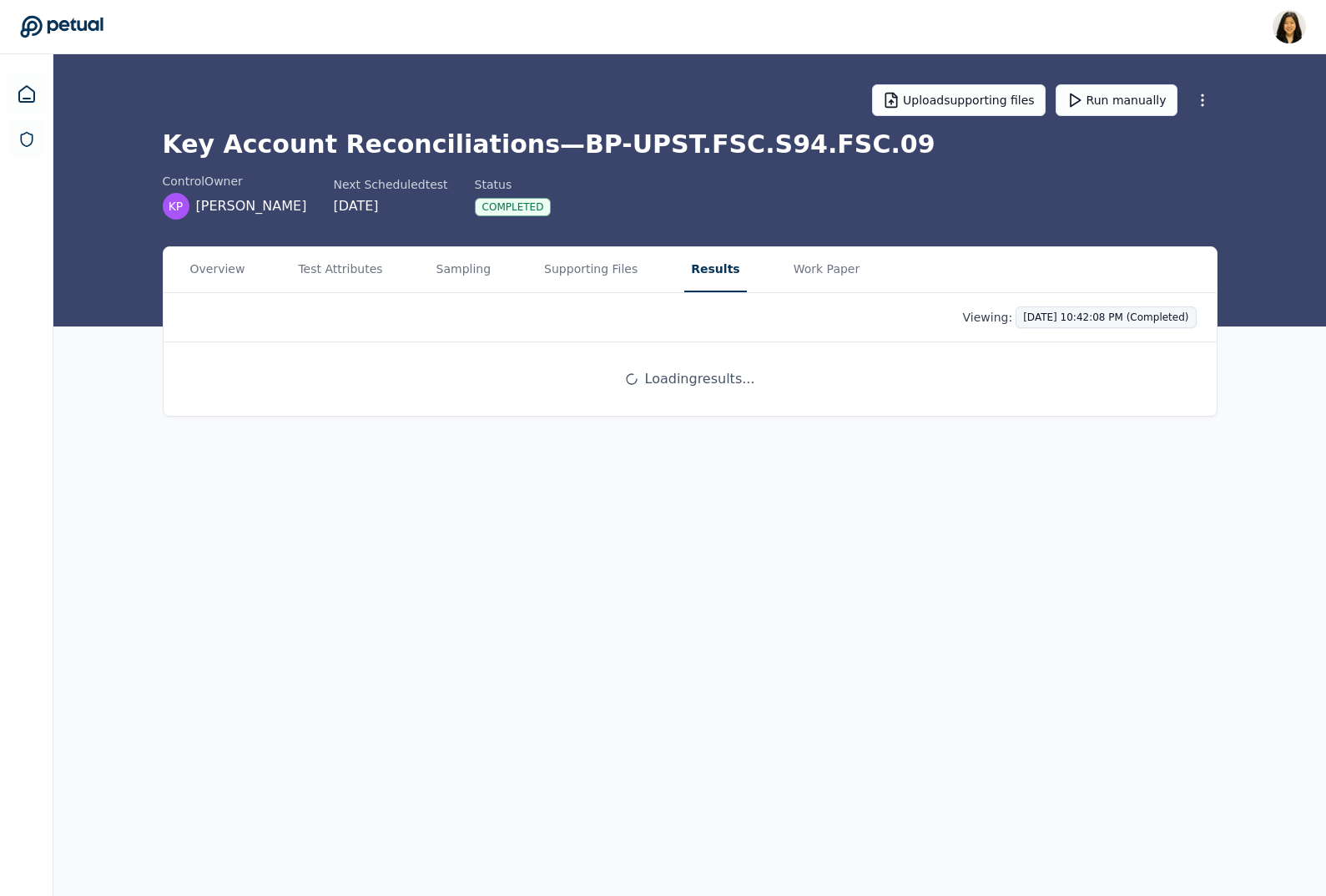
click at [1030, 315] on html "[PERSON_NAME] [PERSON_NAME][EMAIL_ADDRESS] Sign out Upload supporting files Run…" at bounding box center [663, 448] width 1326 height 896
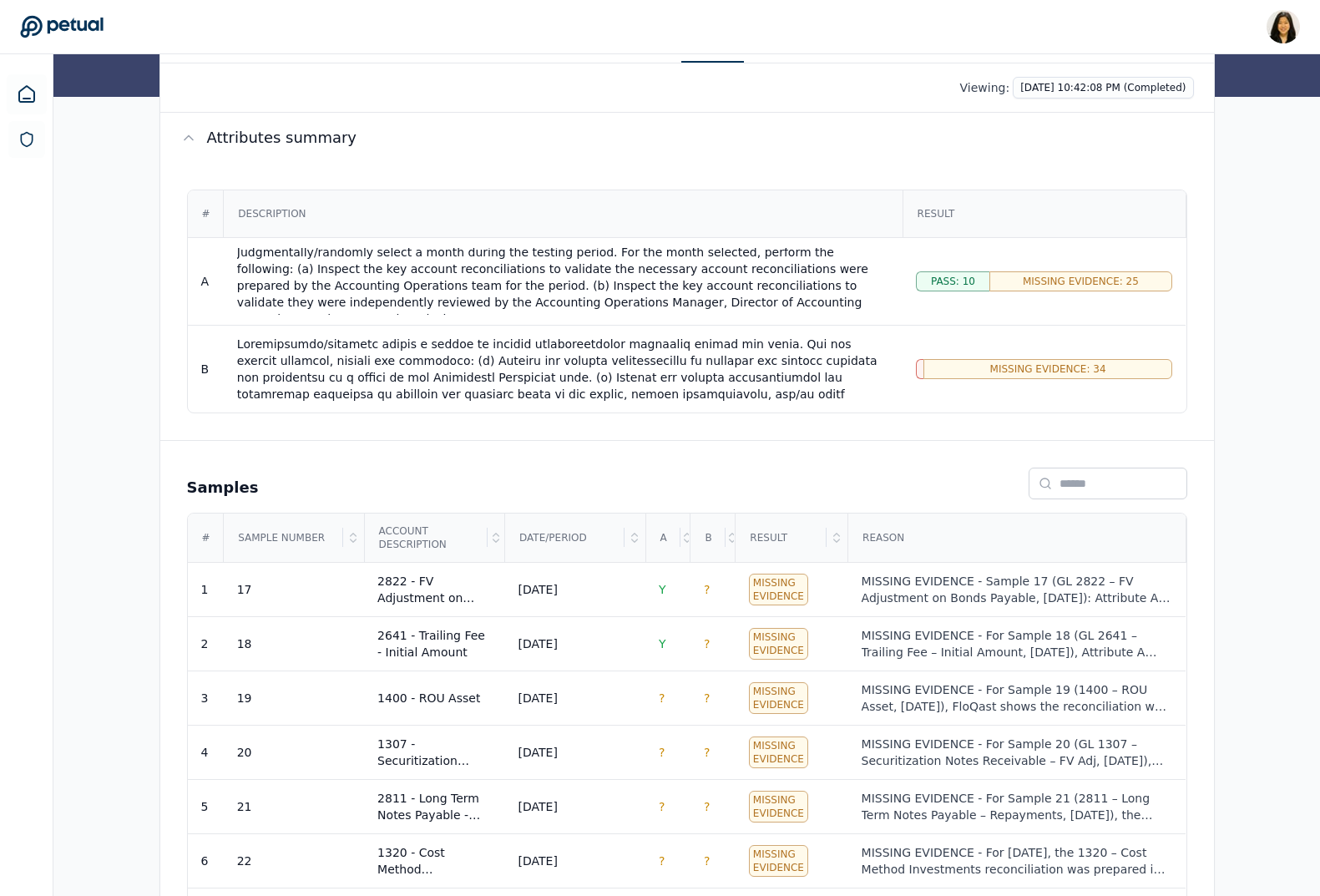
scroll to position [229, 0]
click at [898, 586] on div "MISSING EVIDENCE - Sample 17 (GL 2822 – FV Adjustment on Bonds Payable, [DATE])…" at bounding box center [1017, 590] width 310 height 33
